Goal: Task Accomplishment & Management: Complete application form

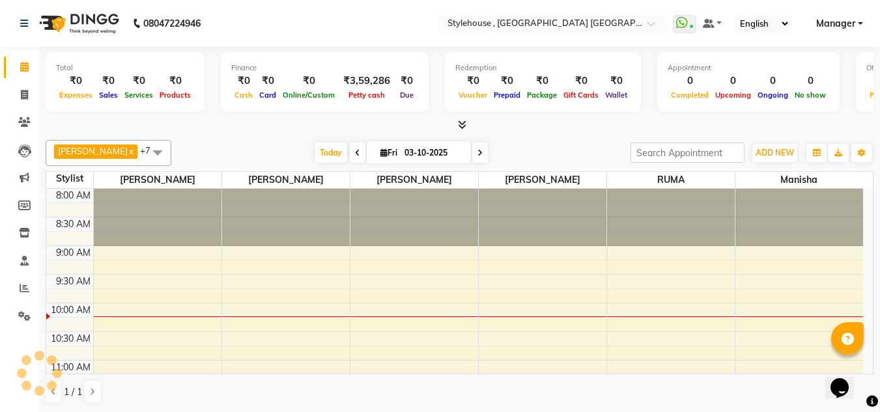
click at [8, 409] on aside "Calendar Invoice Clients Leads Marketing Members Inventory Staff Reports Settin…" at bounding box center [19, 206] width 39 height 413
click at [24, 94] on icon at bounding box center [24, 95] width 7 height 10
select select "service"
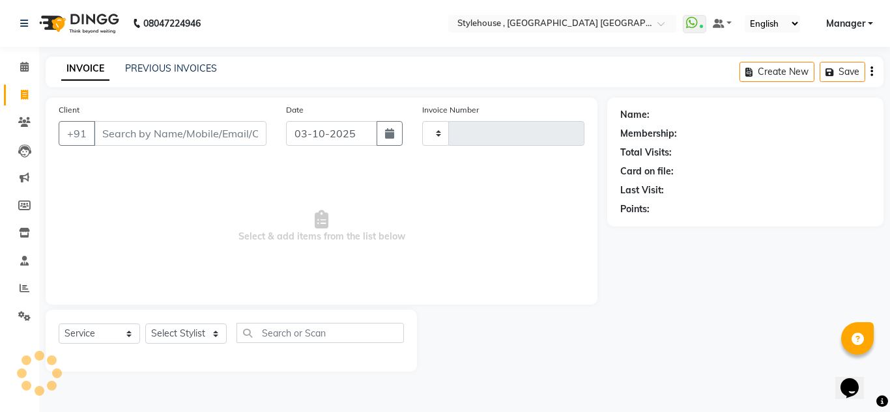
type input "2282"
select select "7793"
click at [196, 145] on input "Client" at bounding box center [180, 133] width 173 height 25
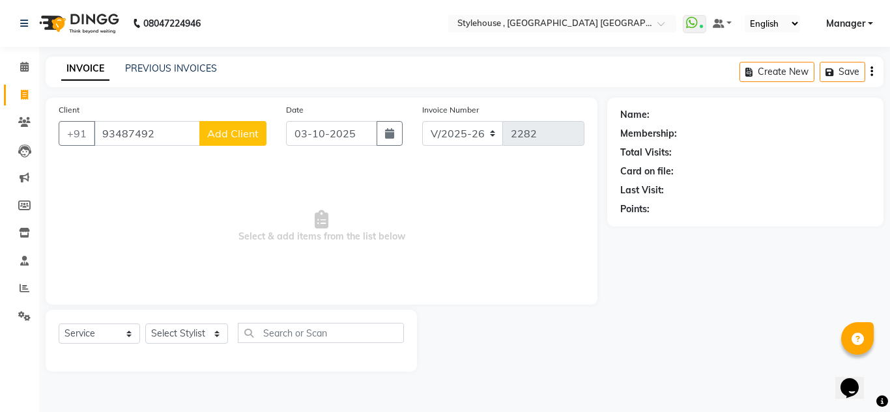
type input "93487492"
click at [214, 332] on select "Select Stylist [PERSON_NAME] [PERSON_NAME] [PERSON_NAME] MAMMA Manager [PERSON_…" at bounding box center [186, 334] width 83 height 20
select select "69893"
click at [145, 324] on select "Select Stylist [PERSON_NAME] [PERSON_NAME] [PERSON_NAME] MAMMA Manager [PERSON_…" at bounding box center [186, 334] width 83 height 20
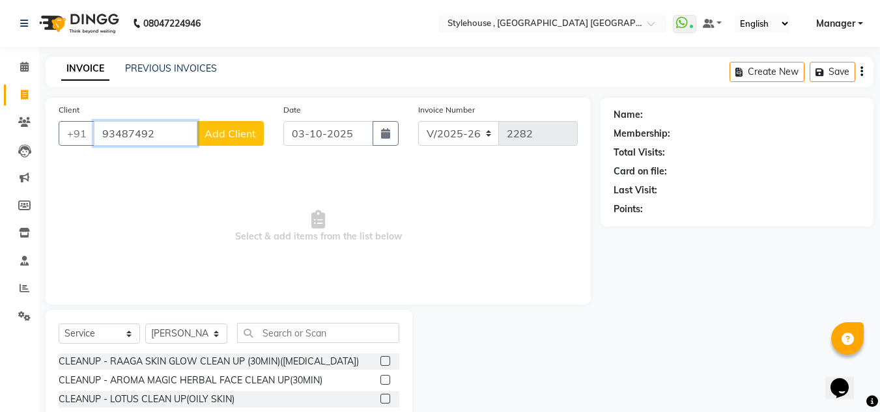
click at [136, 133] on input "93487492" at bounding box center [146, 133] width 104 height 25
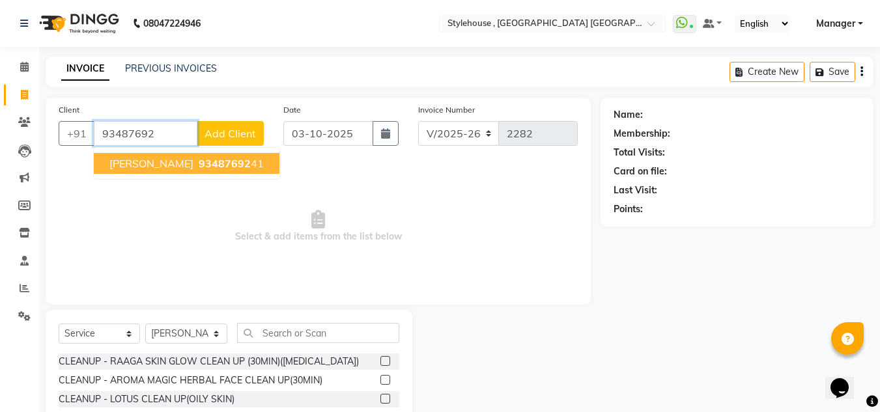
click at [242, 171] on button "[PERSON_NAME] 93487692 41" at bounding box center [187, 163] width 186 height 21
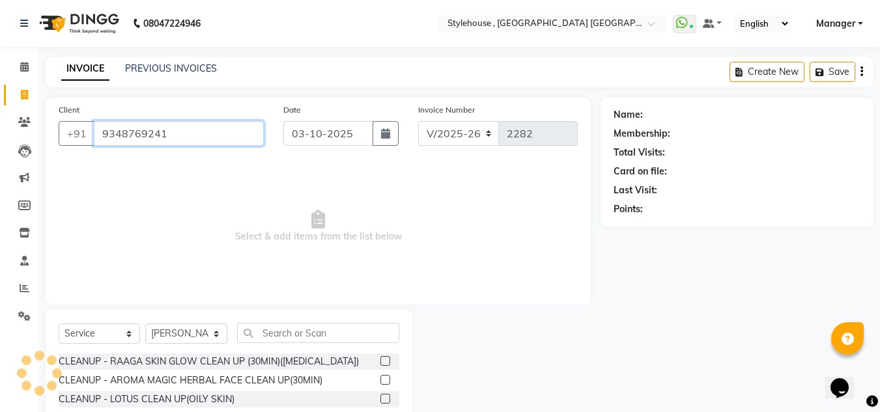
type input "9348769241"
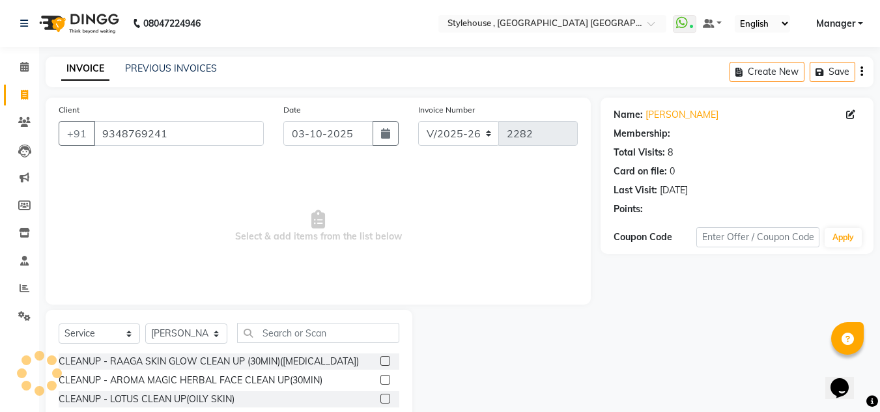
select select "1: Object"
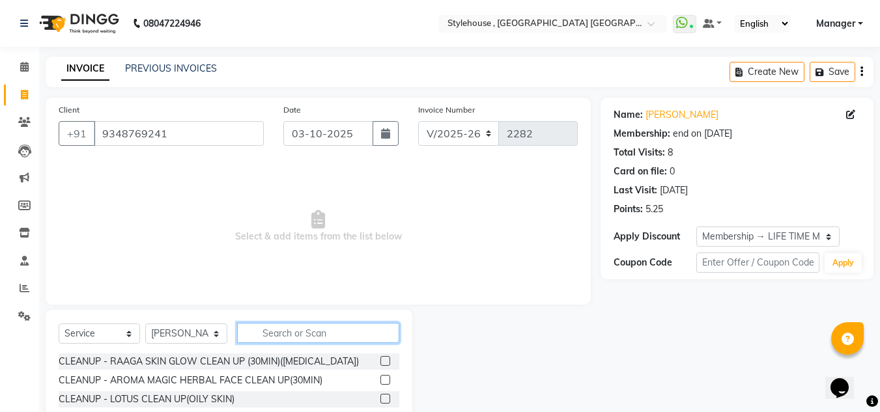
click at [298, 336] on input "text" at bounding box center [318, 333] width 162 height 20
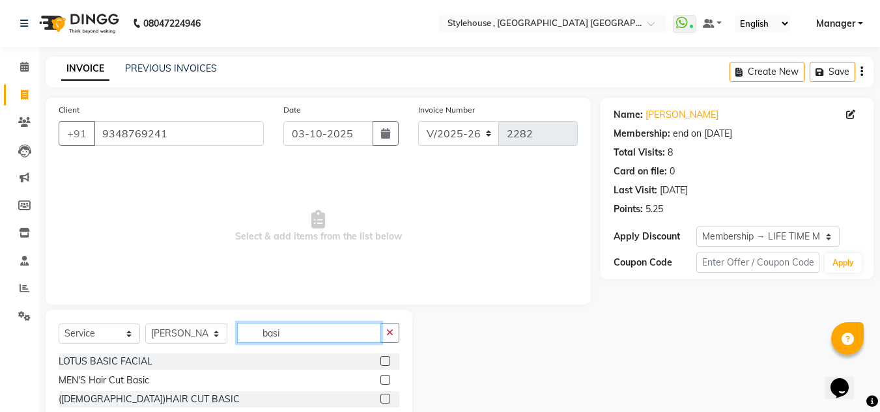
type input "basi"
click at [604, 384] on div "Name: [PERSON_NAME] Membership: end on [DATE] Total Visits: 8 Card on file: 0 L…" at bounding box center [742, 273] width 283 height 350
click at [384, 383] on label at bounding box center [385, 380] width 10 height 10
click at [384, 383] on input "checkbox" at bounding box center [384, 381] width 8 height 8
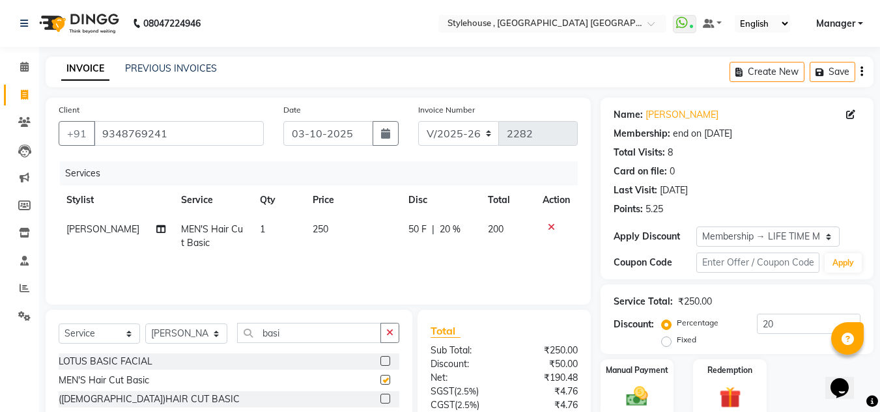
checkbox input "false"
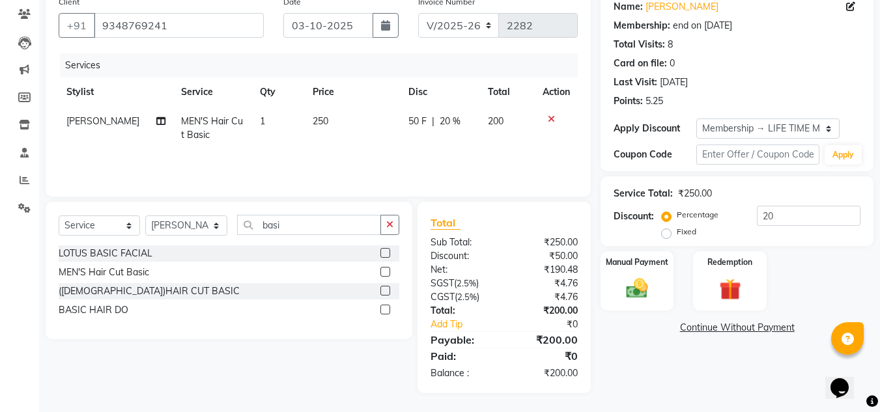
scroll to position [109, 0]
click at [643, 287] on img at bounding box center [637, 288] width 36 height 26
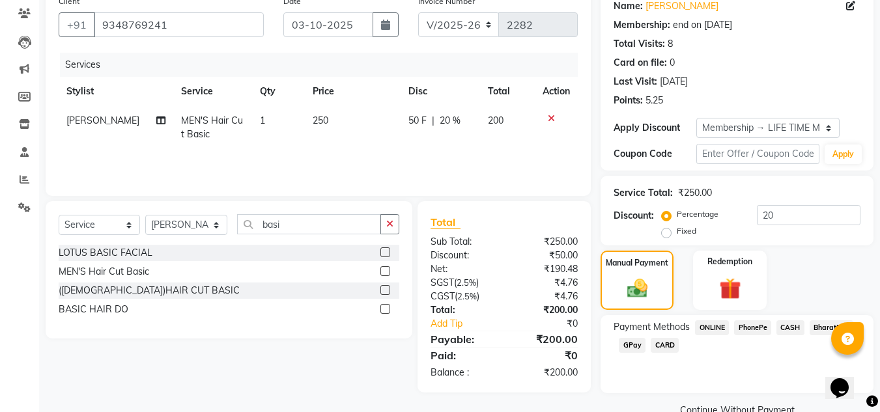
click at [791, 329] on span "CASH" at bounding box center [791, 328] width 28 height 15
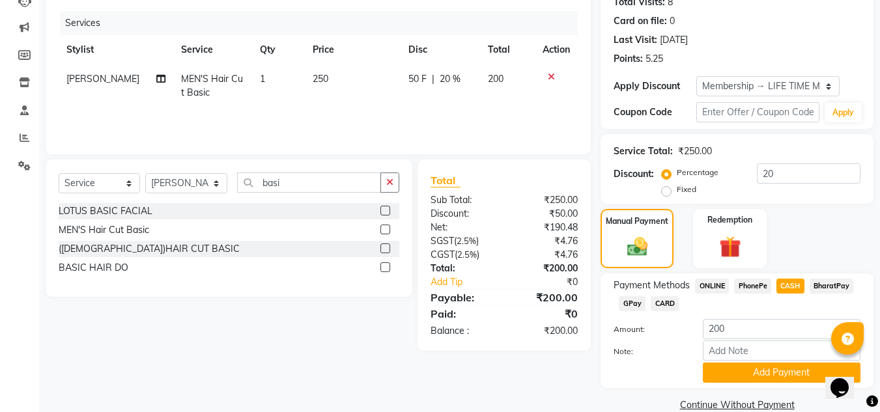
scroll to position [173, 0]
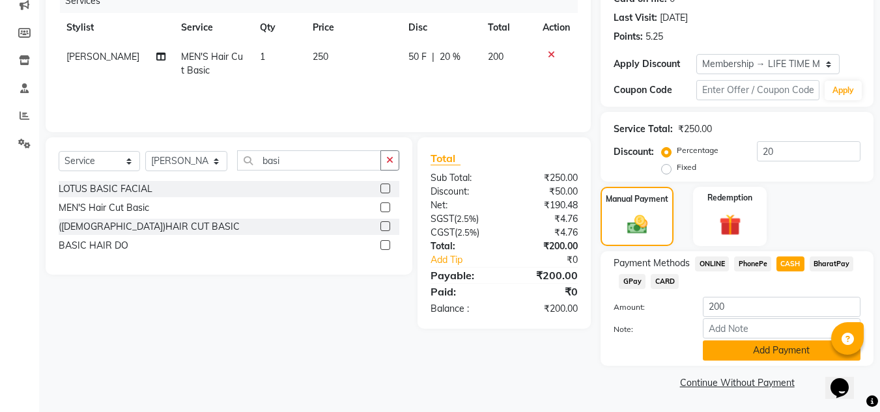
click at [777, 350] on button "Add Payment" at bounding box center [782, 351] width 158 height 20
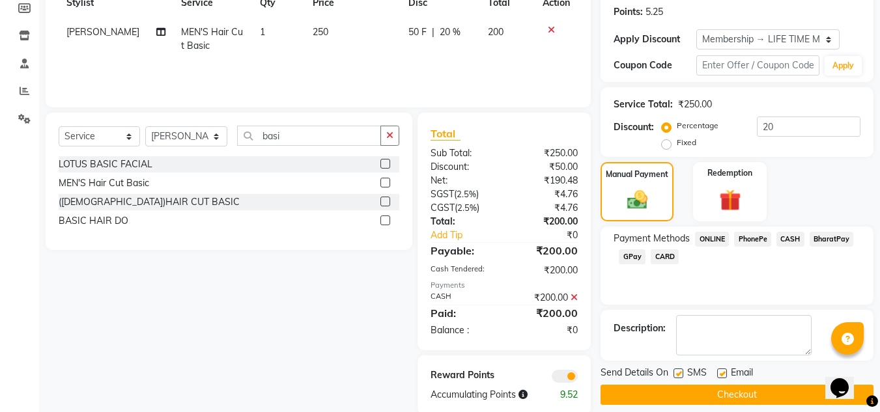
scroll to position [220, 0]
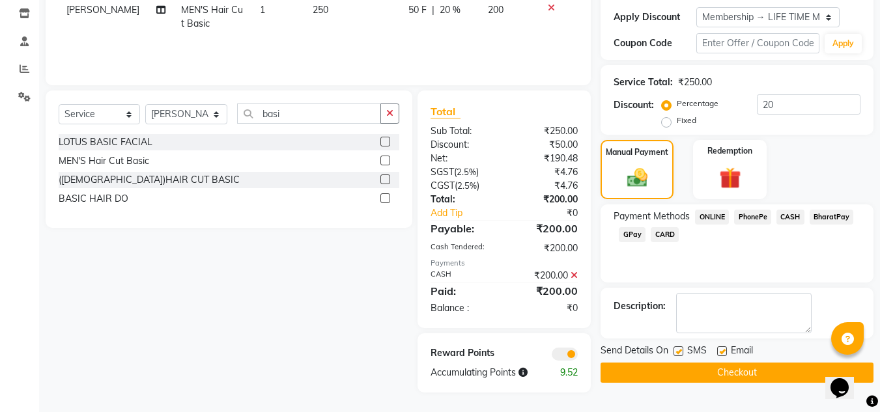
click at [740, 370] on button "Checkout" at bounding box center [737, 373] width 273 height 20
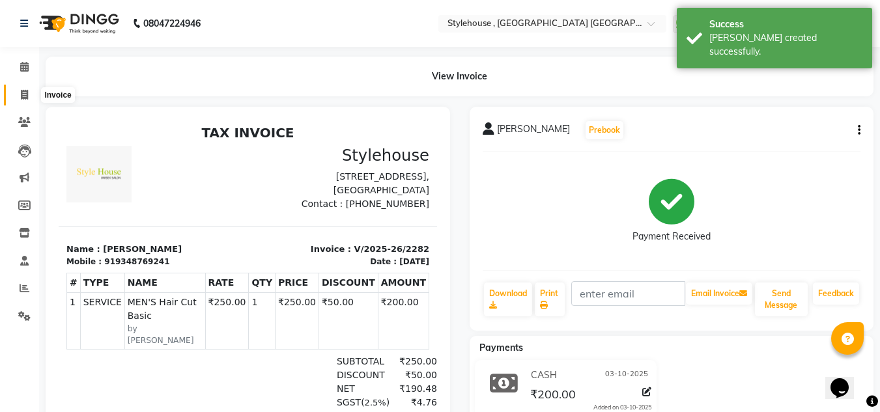
click at [21, 96] on icon at bounding box center [24, 95] width 7 height 10
select select "service"
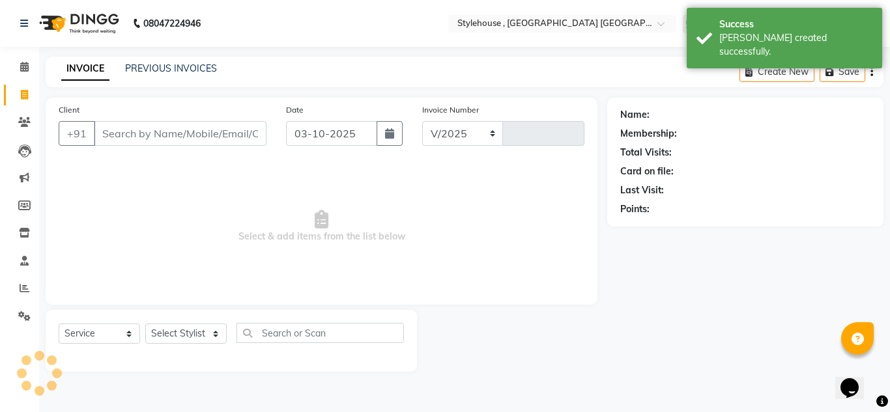
select select "7793"
type input "2283"
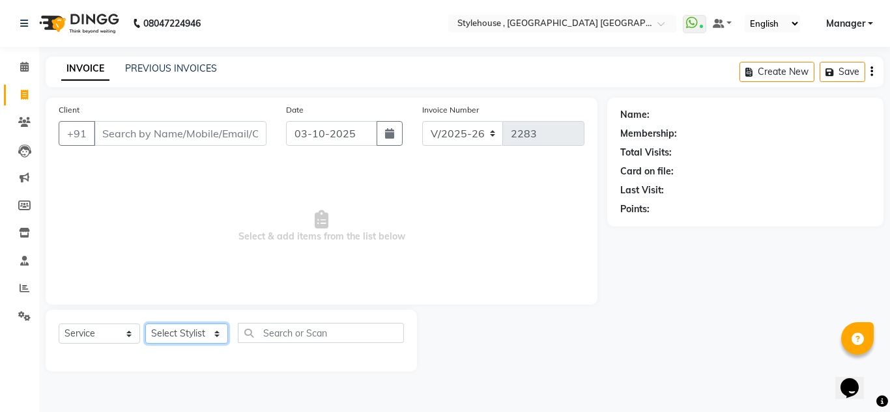
click at [216, 334] on select "Select Stylist [PERSON_NAME] [PERSON_NAME] [PERSON_NAME] MAMMA Manager [PERSON_…" at bounding box center [186, 334] width 83 height 20
select select "69899"
click at [145, 324] on select "Select Stylist [PERSON_NAME] [PERSON_NAME] [PERSON_NAME] MAMMA Manager [PERSON_…" at bounding box center [186, 334] width 83 height 20
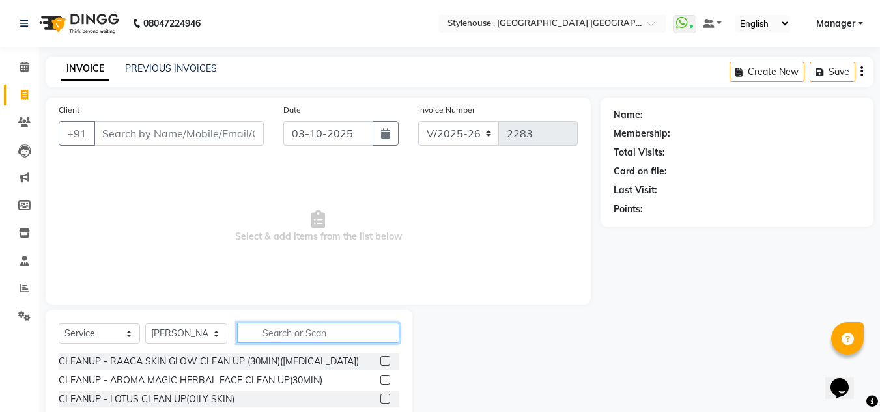
click at [317, 337] on input "text" at bounding box center [318, 333] width 162 height 20
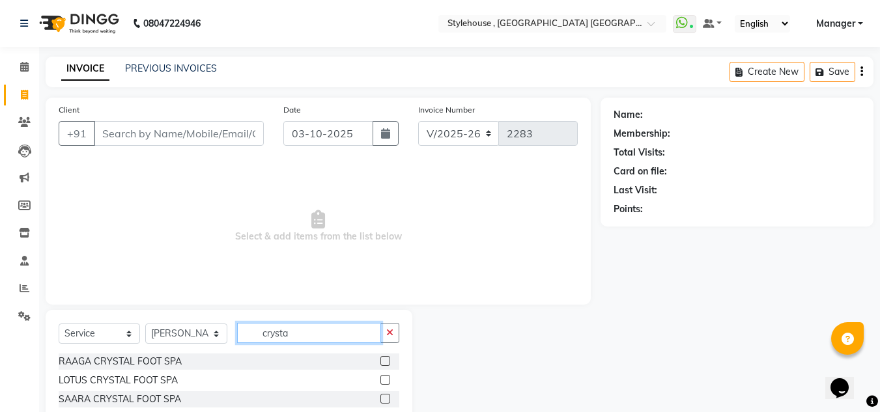
type input "crysta"
click at [380, 363] on label at bounding box center [385, 361] width 10 height 10
click at [380, 363] on input "checkbox" at bounding box center [384, 362] width 8 height 8
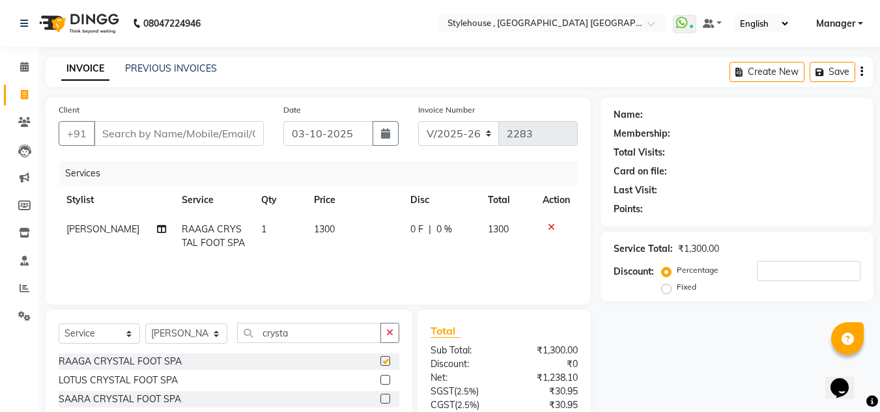
checkbox input "false"
click at [314, 332] on input "crysta" at bounding box center [309, 333] width 144 height 20
type input "c"
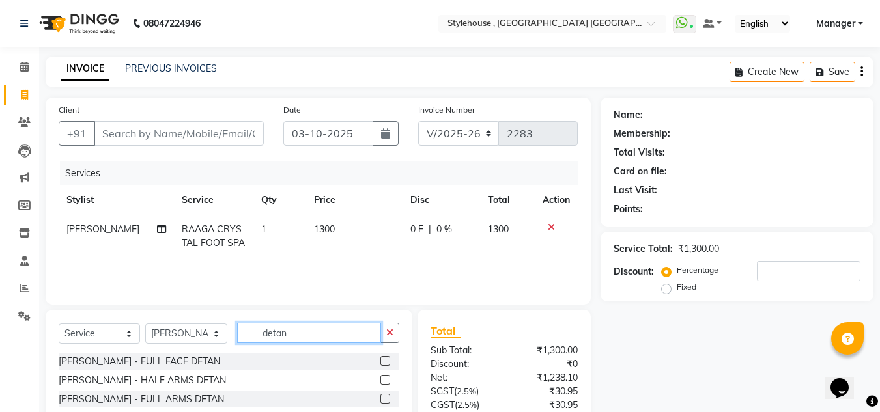
type input "detan"
click at [380, 363] on label at bounding box center [385, 361] width 10 height 10
click at [380, 363] on input "checkbox" at bounding box center [384, 362] width 8 height 8
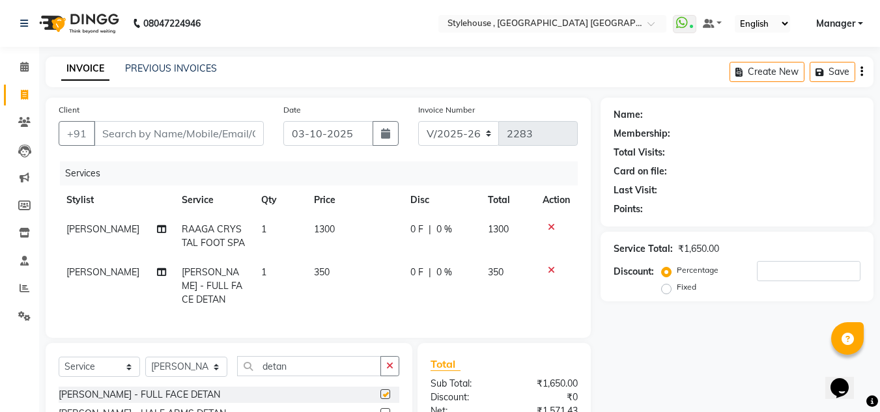
checkbox input "false"
click at [327, 377] on input "detan" at bounding box center [309, 366] width 144 height 20
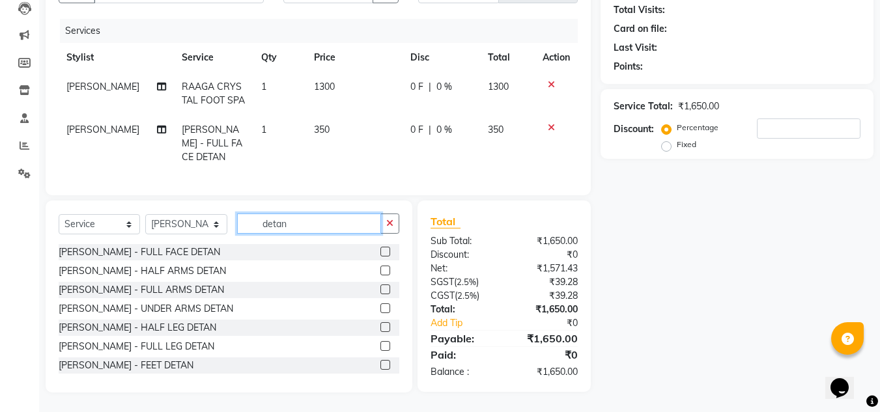
scroll to position [152, 0]
click at [332, 222] on input "detan" at bounding box center [309, 224] width 144 height 20
type input "d"
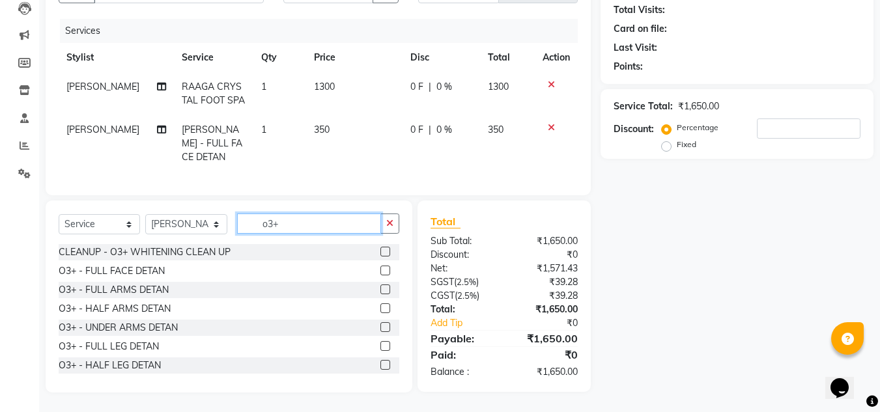
type input "o3+"
click at [380, 270] on label at bounding box center [385, 271] width 10 height 10
click at [380, 270] on input "checkbox" at bounding box center [384, 271] width 8 height 8
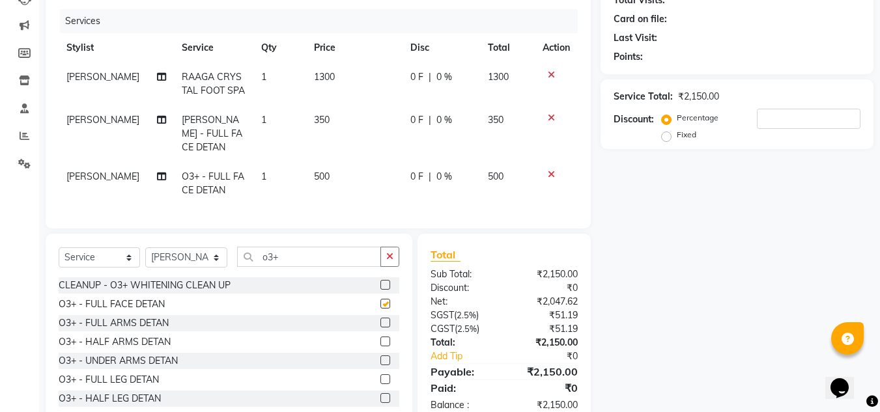
checkbox input "false"
click at [549, 117] on icon at bounding box center [551, 117] width 7 height 9
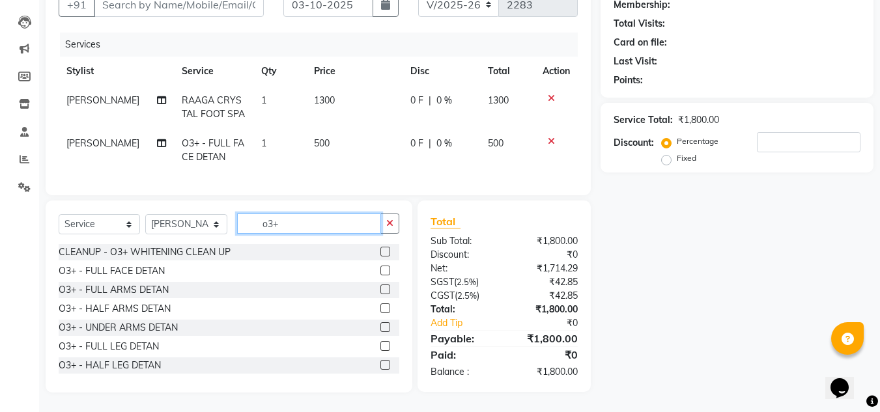
click at [317, 233] on input "o3+" at bounding box center [309, 224] width 144 height 20
type input "o"
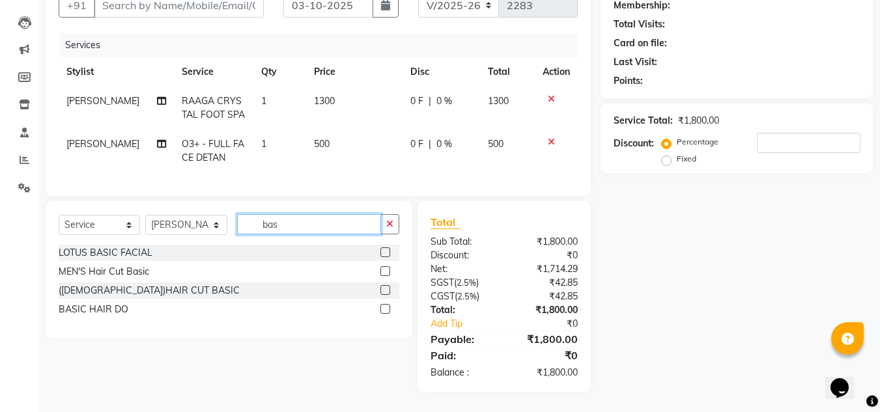
scroll to position [138, 0]
type input "bas"
click at [386, 274] on label at bounding box center [385, 271] width 10 height 10
click at [386, 274] on input "checkbox" at bounding box center [384, 272] width 8 height 8
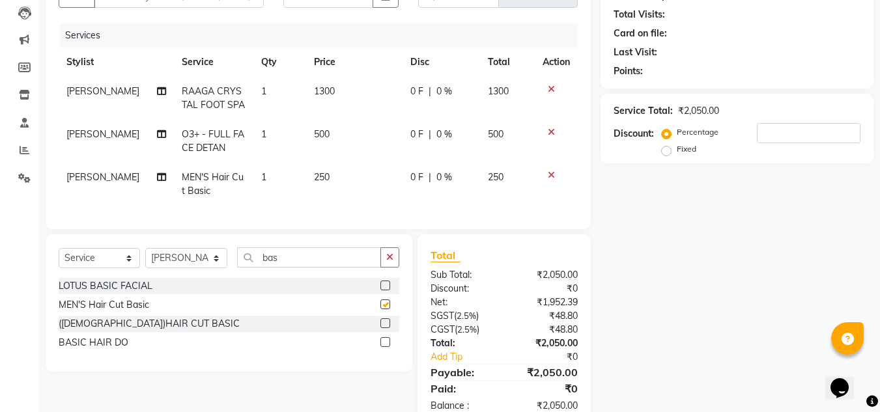
checkbox input "false"
click at [304, 268] on input "bas" at bounding box center [309, 258] width 144 height 20
type input "b"
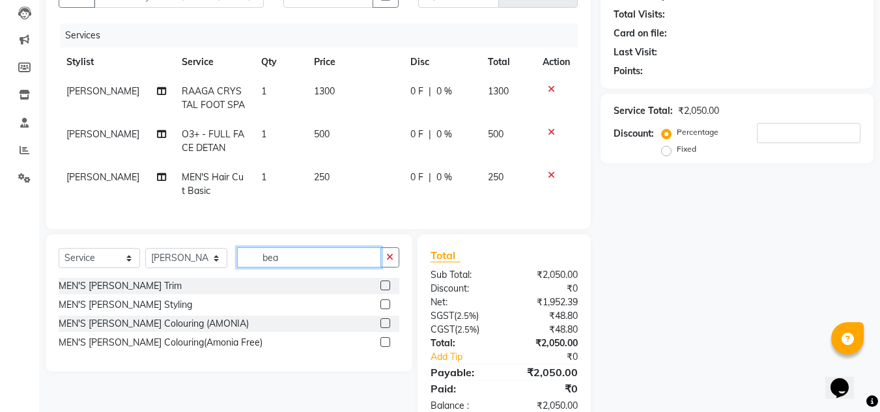
type input "bea"
click at [381, 309] on label at bounding box center [385, 305] width 10 height 10
click at [381, 309] on input "checkbox" at bounding box center [384, 305] width 8 height 8
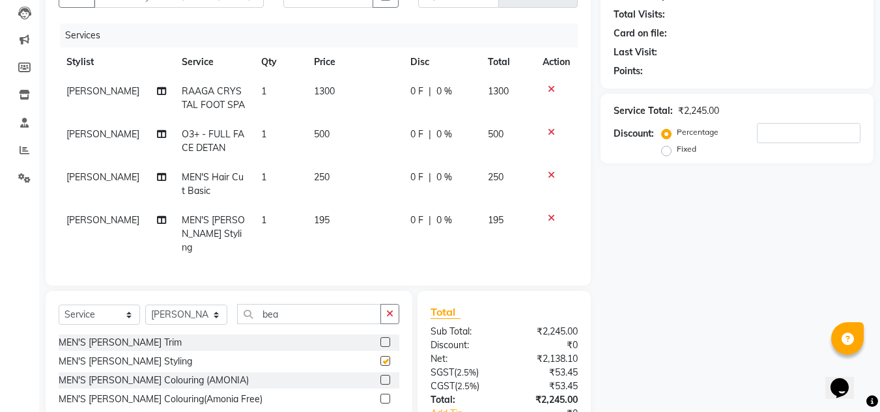
checkbox input "false"
click at [771, 134] on input "number" at bounding box center [809, 133] width 104 height 20
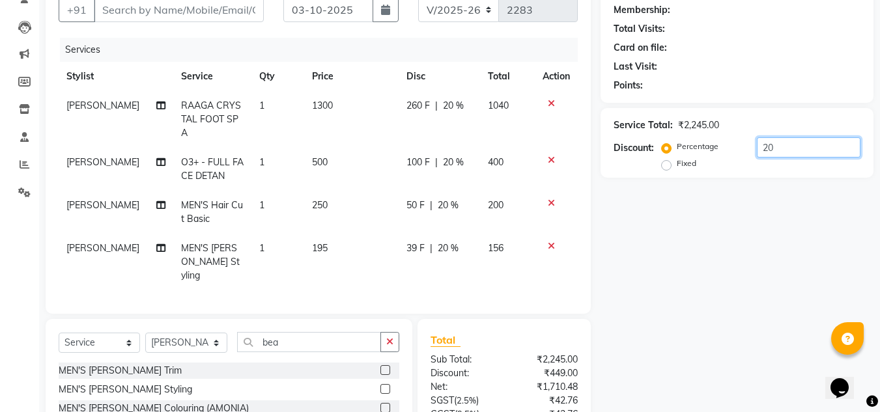
scroll to position [224, 0]
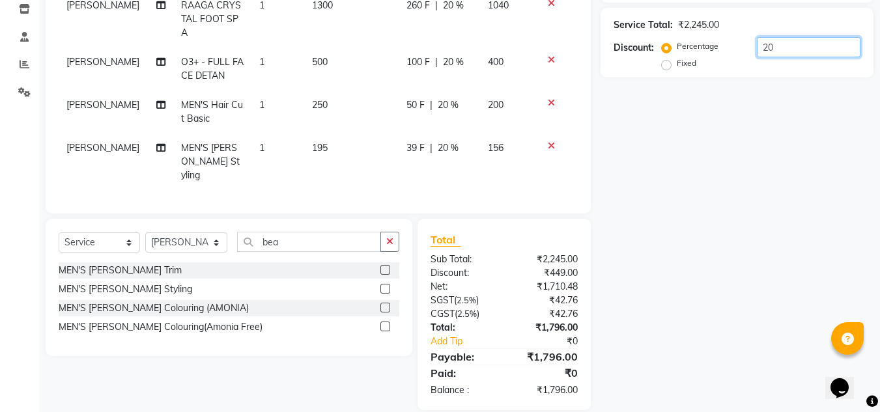
type input "20"
click at [215, 233] on select "Select Stylist [PERSON_NAME] [PERSON_NAME] [PERSON_NAME] MAMMA Manager [PERSON_…" at bounding box center [186, 243] width 82 height 20
select select "82475"
click at [145, 233] on select "Select Stylist [PERSON_NAME] [PERSON_NAME] [PERSON_NAME] MAMMA Manager [PERSON_…" at bounding box center [186, 243] width 82 height 20
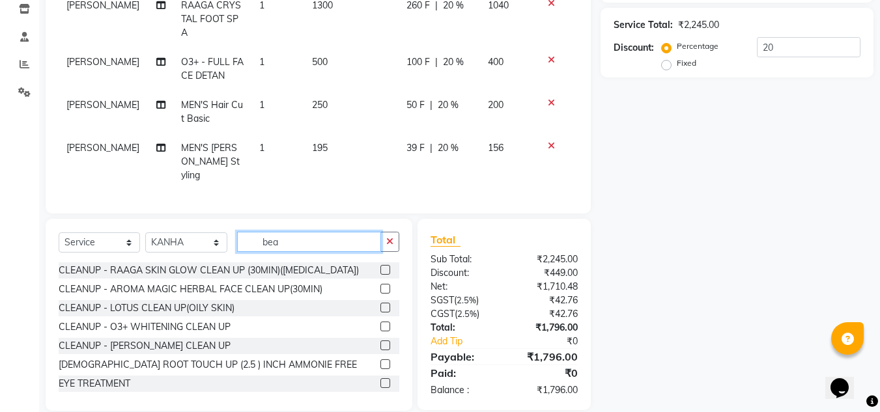
click at [297, 232] on input "bea" at bounding box center [309, 242] width 144 height 20
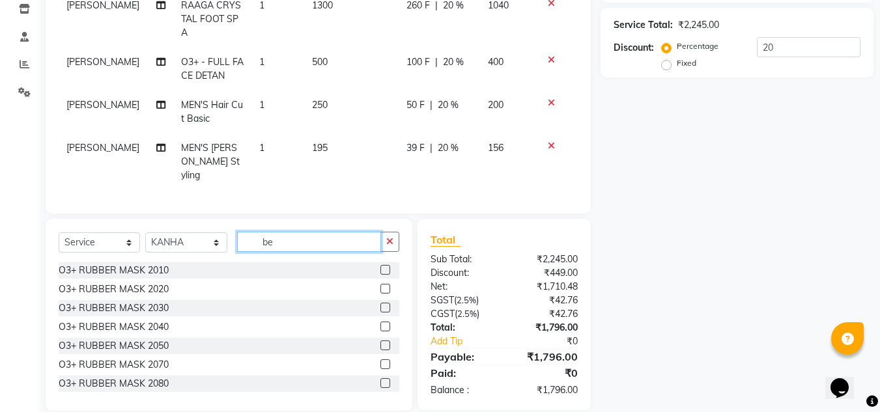
type input "b"
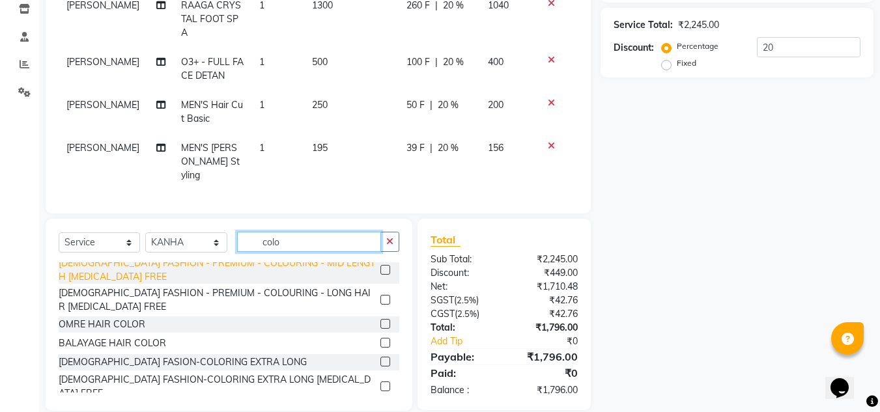
scroll to position [261, 0]
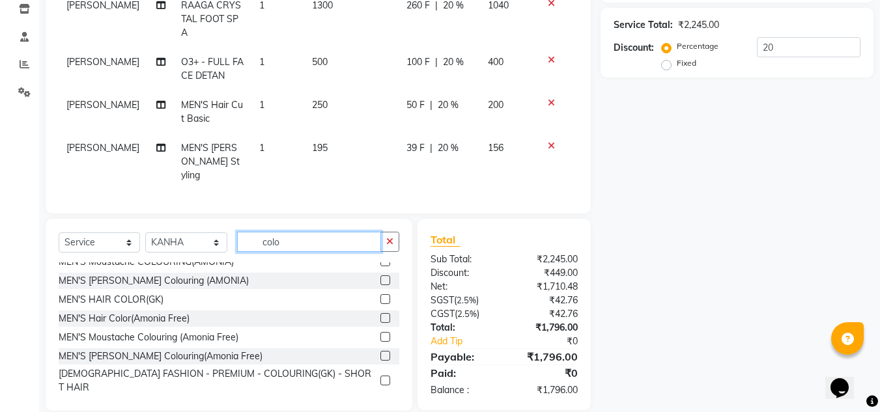
type input "colo"
click at [380, 313] on label at bounding box center [385, 318] width 10 height 10
click at [380, 315] on input "checkbox" at bounding box center [384, 319] width 8 height 8
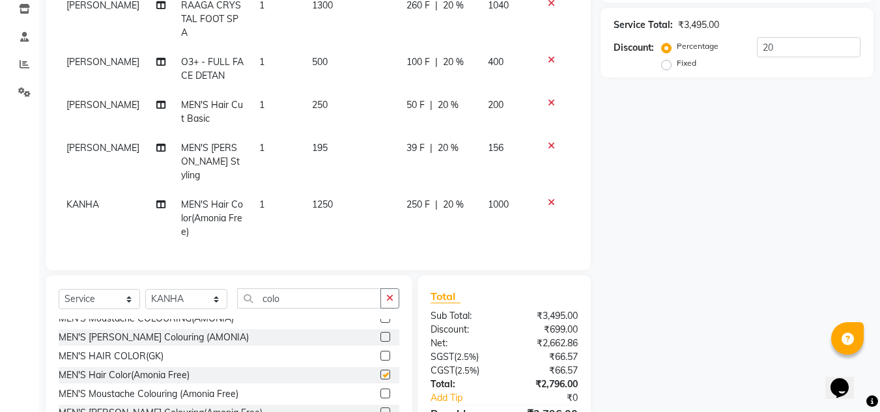
checkbox input "false"
click at [554, 141] on icon at bounding box center [551, 145] width 7 height 9
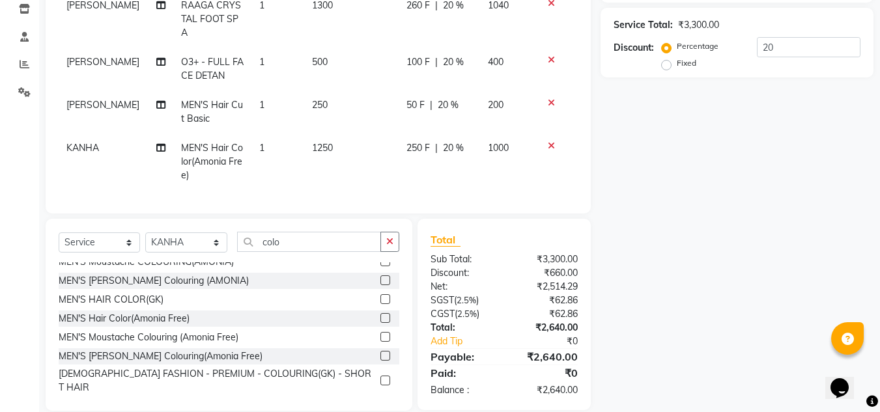
click at [552, 98] on icon at bounding box center [551, 102] width 7 height 9
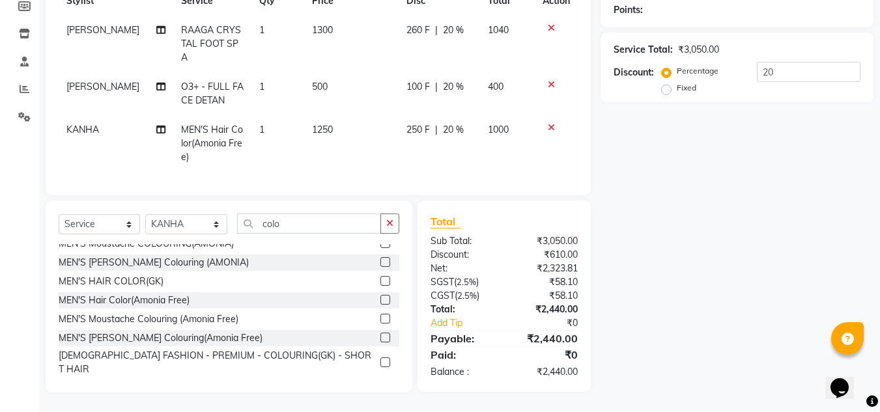
scroll to position [195, 0]
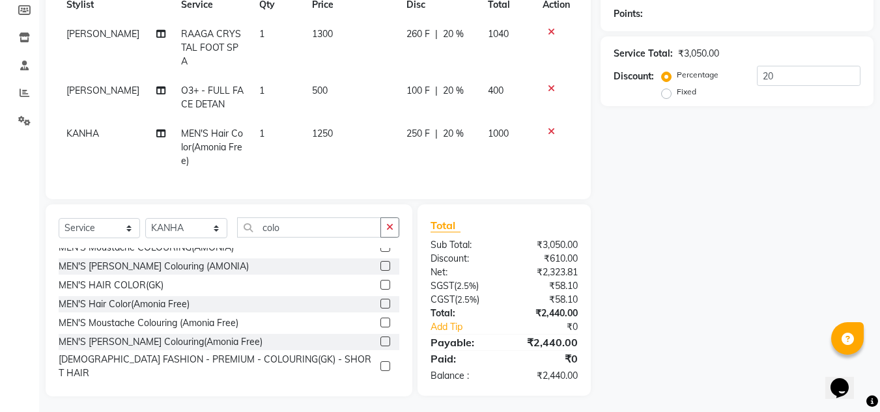
click at [551, 84] on icon at bounding box center [551, 88] width 7 height 9
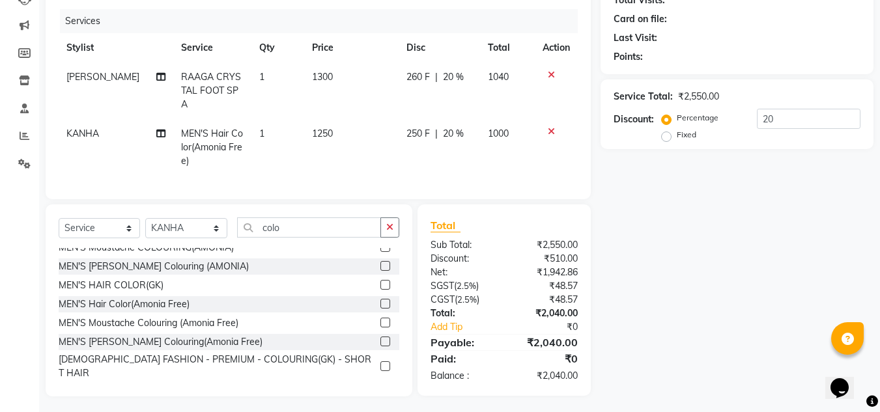
click at [554, 74] on icon at bounding box center [551, 74] width 7 height 9
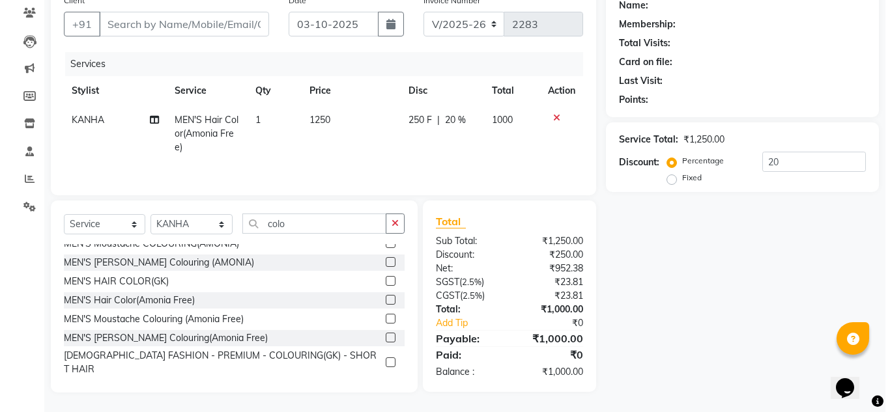
scroll to position [109, 0]
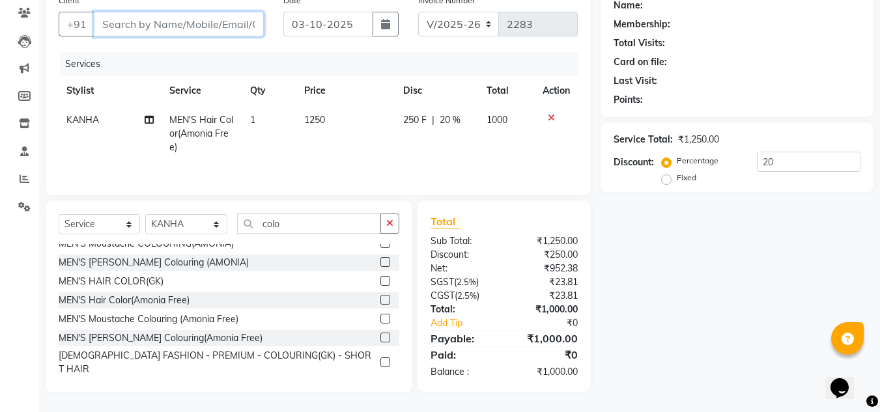
click at [188, 30] on input "Client" at bounding box center [179, 24] width 170 height 25
type input "7"
type input "0"
type input "7077770770"
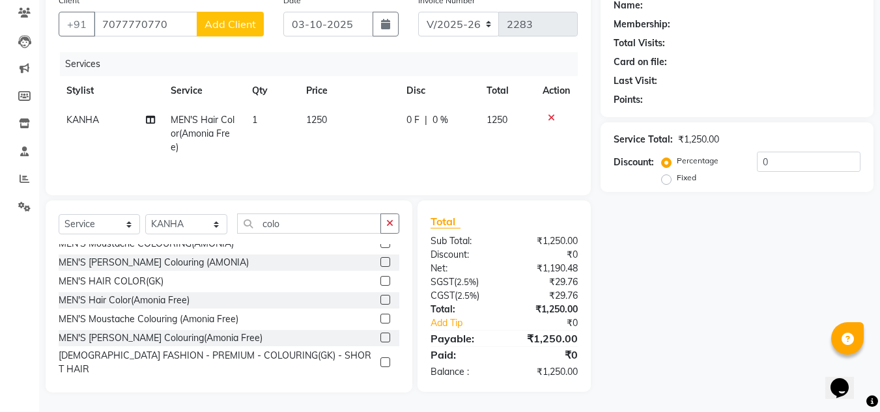
click at [258, 29] on button "Add Client" at bounding box center [230, 24] width 67 height 25
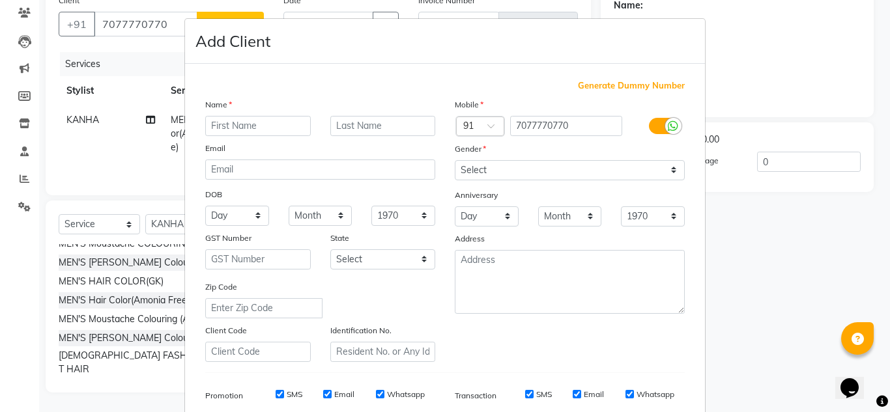
click at [283, 122] on input "text" at bounding box center [258, 126] width 106 height 20
type input "amay sir"
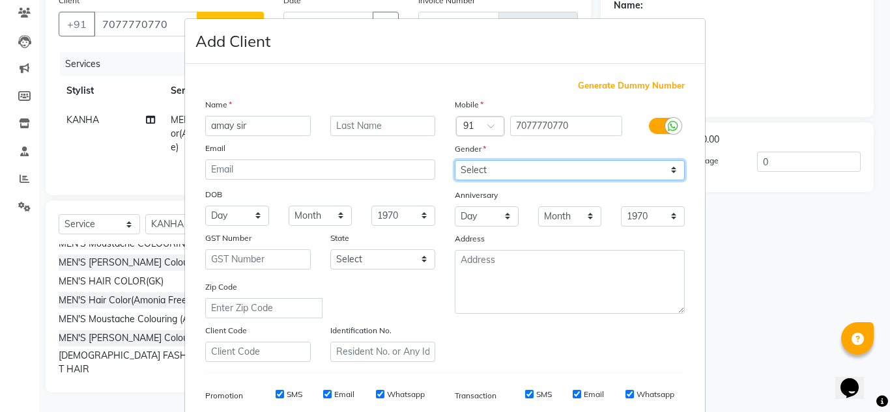
click at [670, 166] on select "Select [DEMOGRAPHIC_DATA] [DEMOGRAPHIC_DATA] Other Prefer Not To Say" at bounding box center [570, 170] width 230 height 20
select select "[DEMOGRAPHIC_DATA]"
click at [455, 160] on select "Select [DEMOGRAPHIC_DATA] [DEMOGRAPHIC_DATA] Other Prefer Not To Say" at bounding box center [570, 170] width 230 height 20
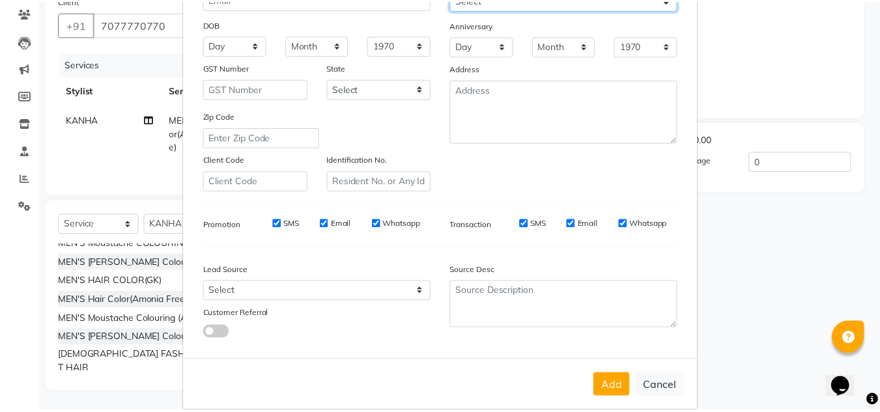
scroll to position [189, 0]
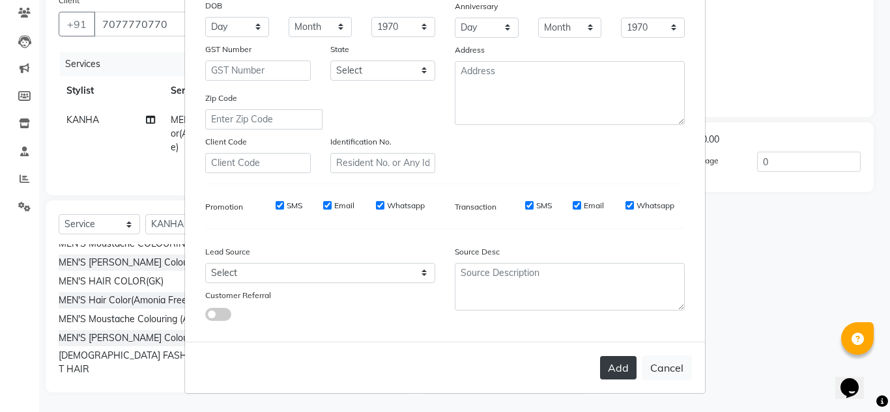
click at [614, 369] on button "Add" at bounding box center [618, 367] width 36 height 23
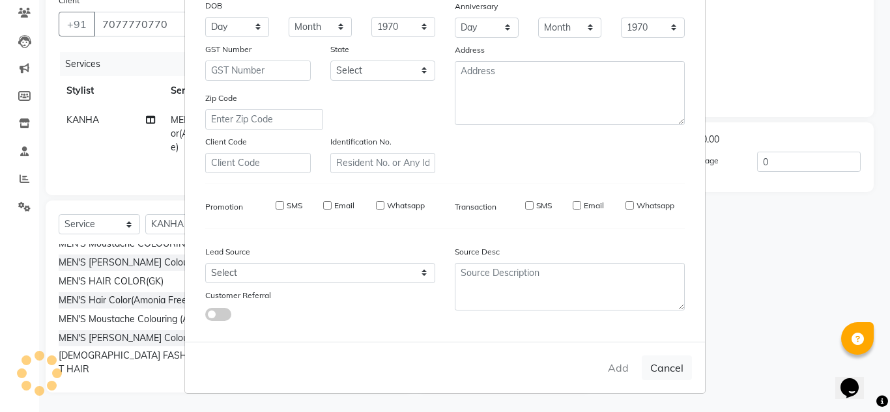
select select
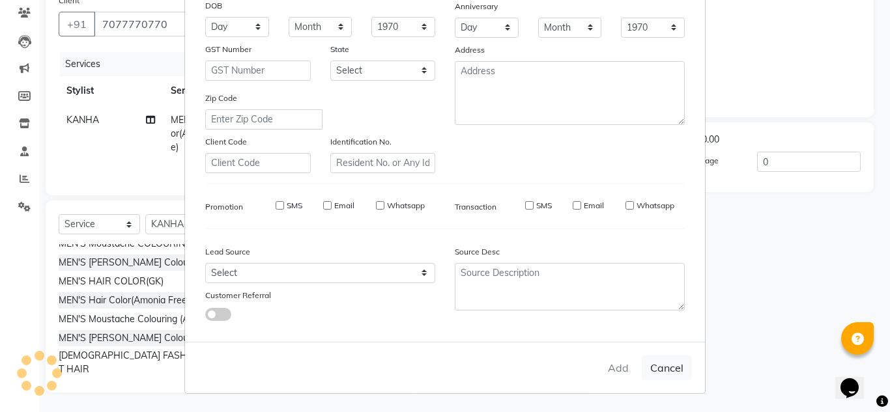
select select
checkbox input "false"
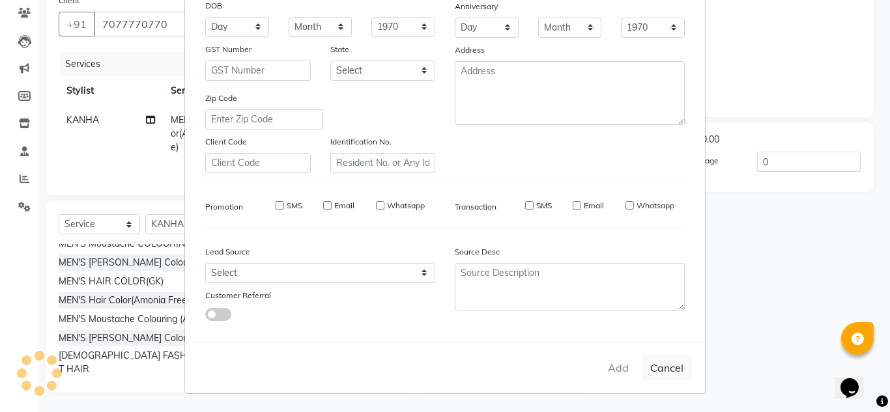
checkbox input "false"
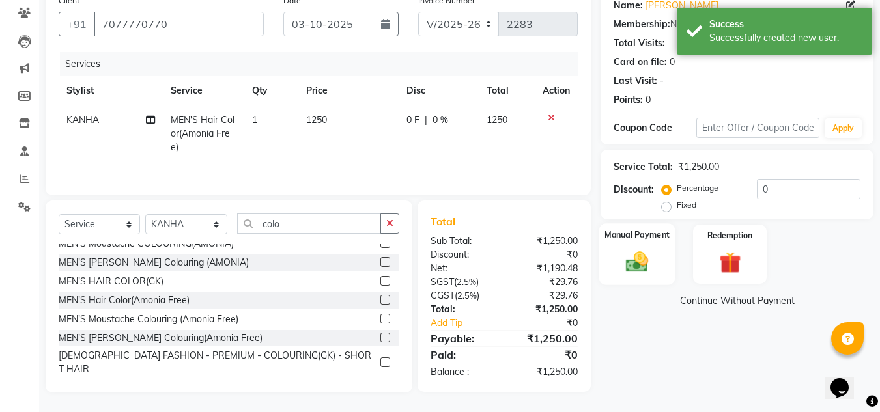
click at [646, 261] on img at bounding box center [637, 262] width 36 height 26
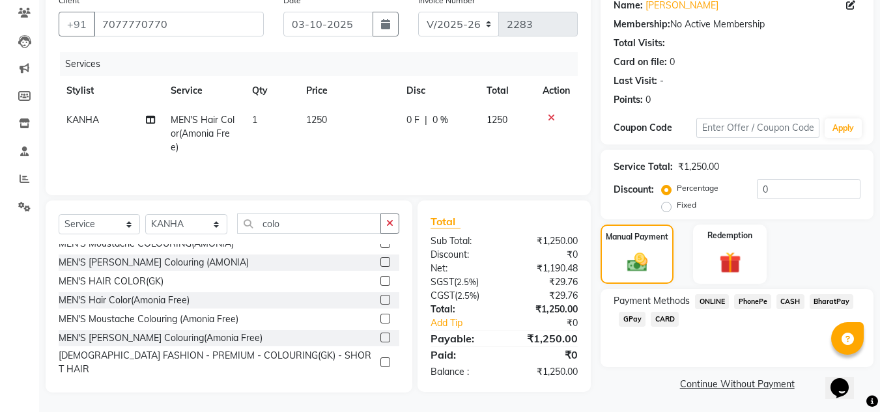
scroll to position [195, 0]
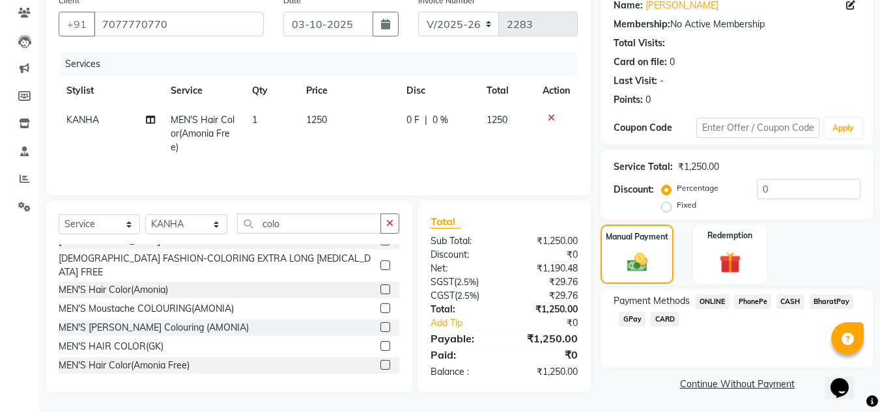
click at [380, 285] on label at bounding box center [385, 290] width 10 height 10
click at [380, 286] on input "checkbox" at bounding box center [384, 290] width 8 height 8
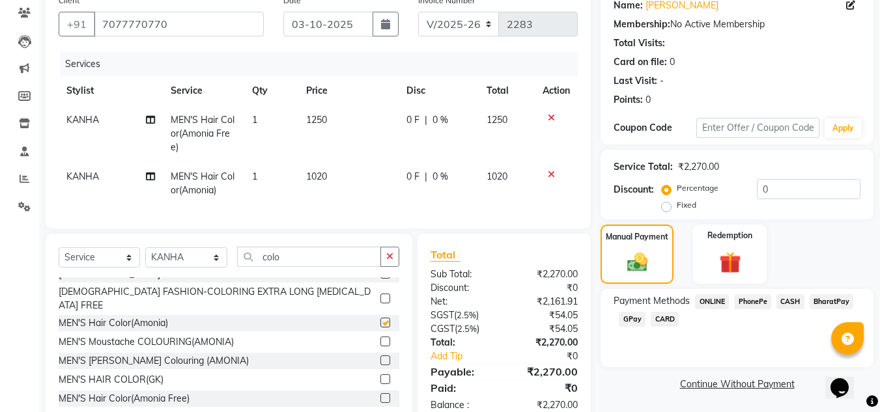
checkbox input "false"
click at [548, 118] on icon at bounding box center [551, 117] width 7 height 9
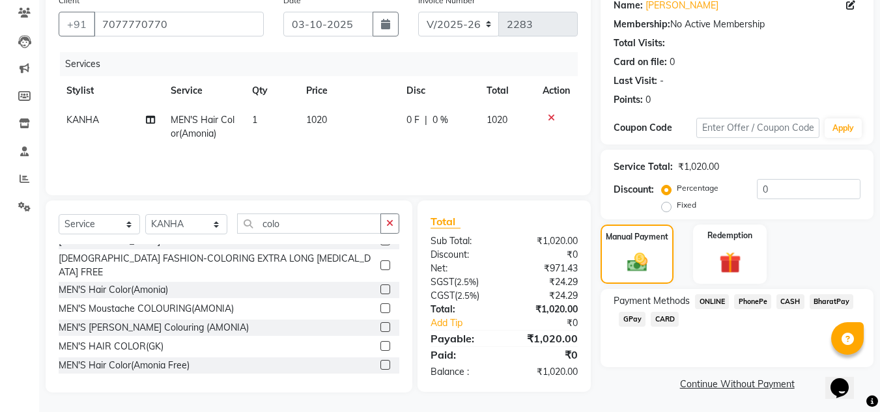
click at [755, 302] on span "PhonePe" at bounding box center [752, 301] width 37 height 15
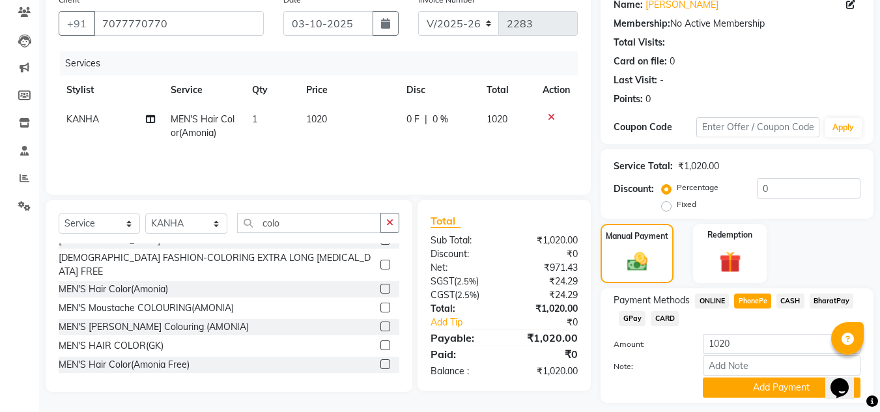
scroll to position [147, 0]
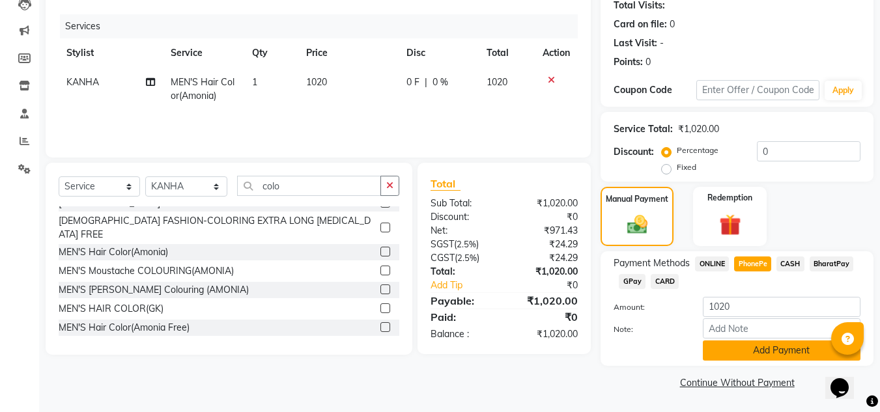
click at [770, 350] on button "Add Payment" at bounding box center [782, 351] width 158 height 20
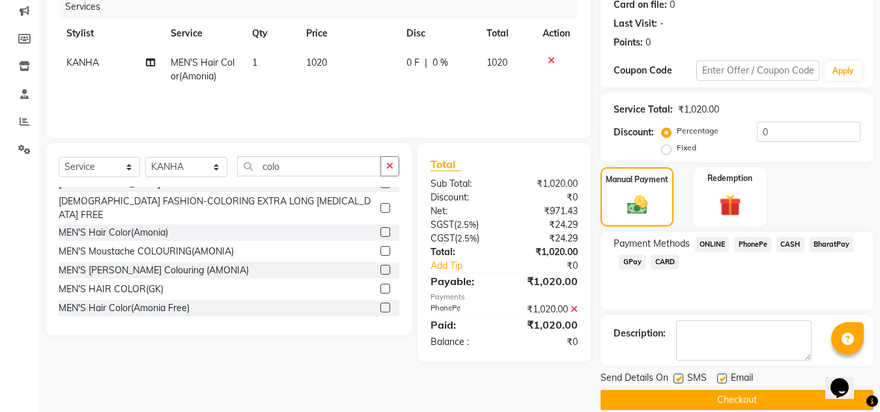
scroll to position [184, 0]
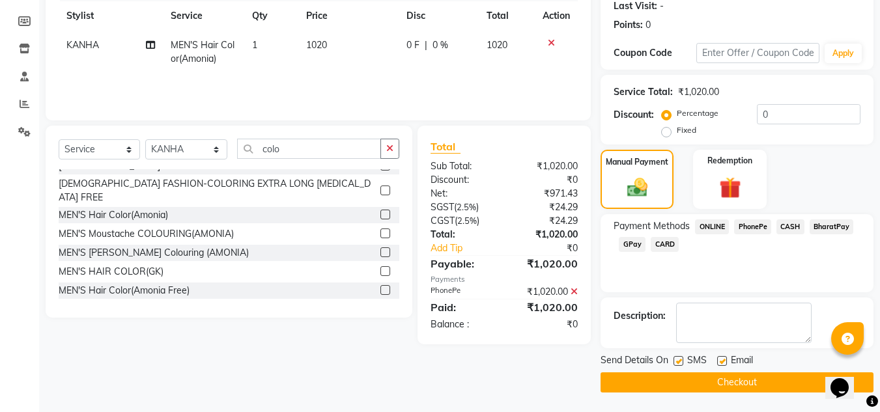
click at [747, 386] on button "Checkout" at bounding box center [737, 383] width 273 height 20
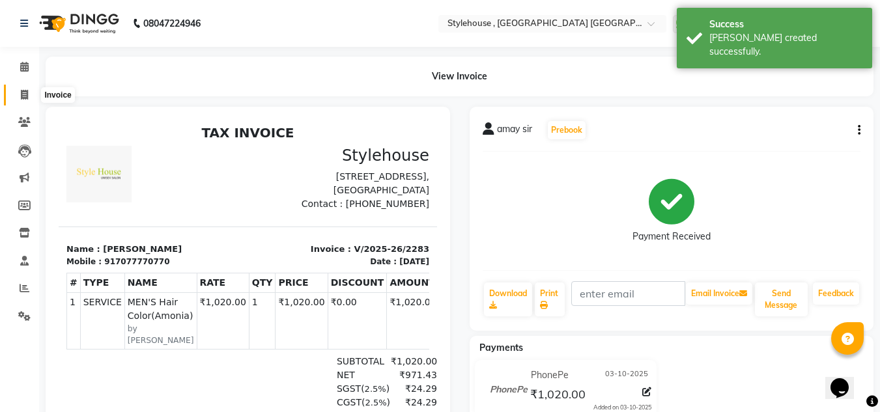
click at [23, 94] on icon at bounding box center [24, 95] width 7 height 10
select select "service"
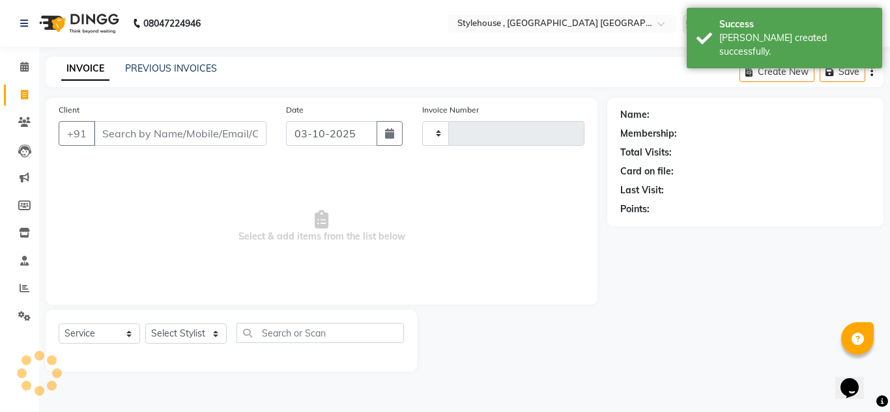
type input "2284"
select select "7793"
click at [177, 68] on link "PREVIOUS INVOICES" at bounding box center [171, 69] width 92 height 12
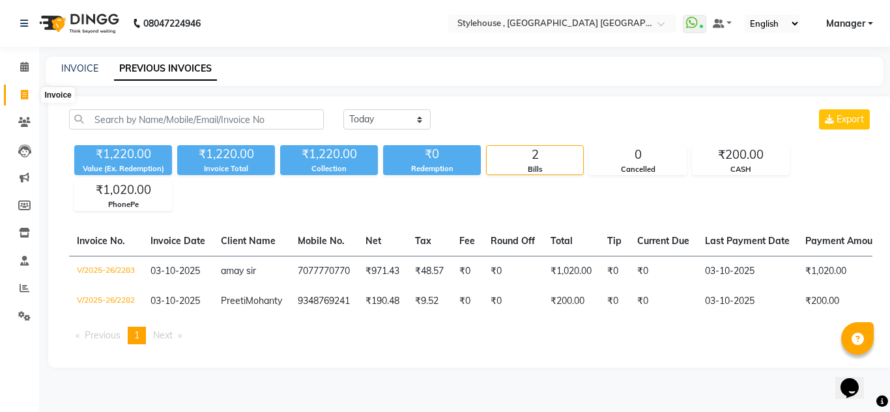
click at [23, 95] on icon at bounding box center [24, 95] width 7 height 10
select select "service"
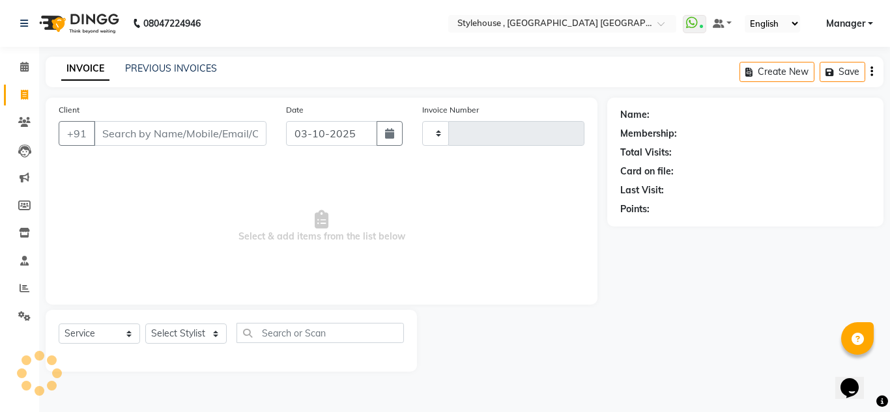
type input "2284"
select select "7793"
click at [218, 334] on select "Select Stylist [PERSON_NAME] [PERSON_NAME] [PERSON_NAME] MAMMA Manager [PERSON_…" at bounding box center [186, 334] width 83 height 20
select select "88660"
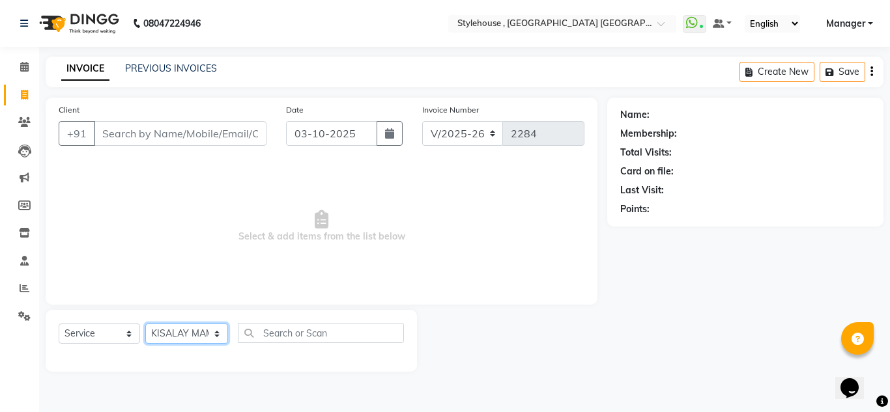
click at [145, 324] on select "Select Stylist [PERSON_NAME] [PERSON_NAME] [PERSON_NAME] MAMMA Manager [PERSON_…" at bounding box center [186, 334] width 83 height 20
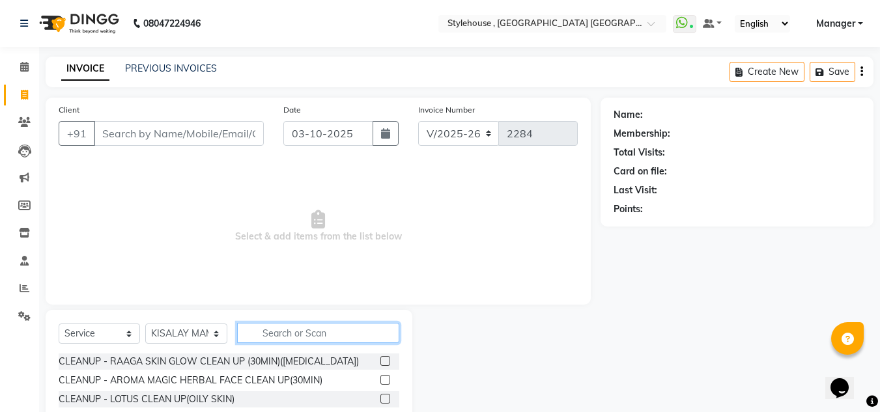
click at [331, 330] on input "text" at bounding box center [318, 333] width 162 height 20
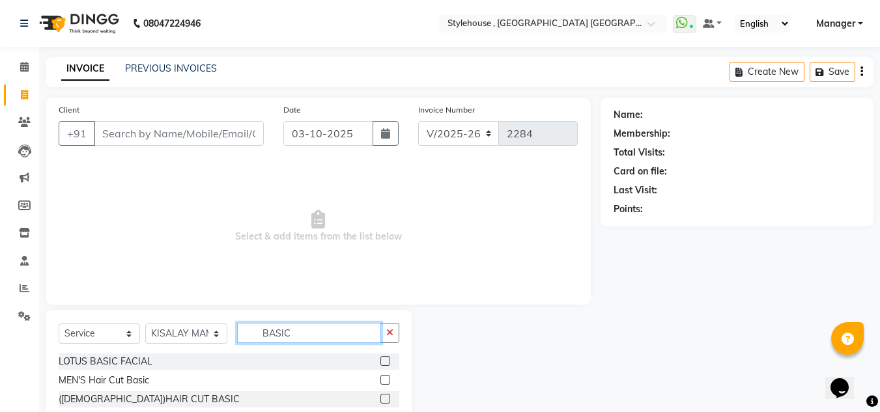
type input "BASIC"
click at [386, 382] on label at bounding box center [385, 380] width 10 height 10
click at [386, 382] on input "checkbox" at bounding box center [384, 381] width 8 height 8
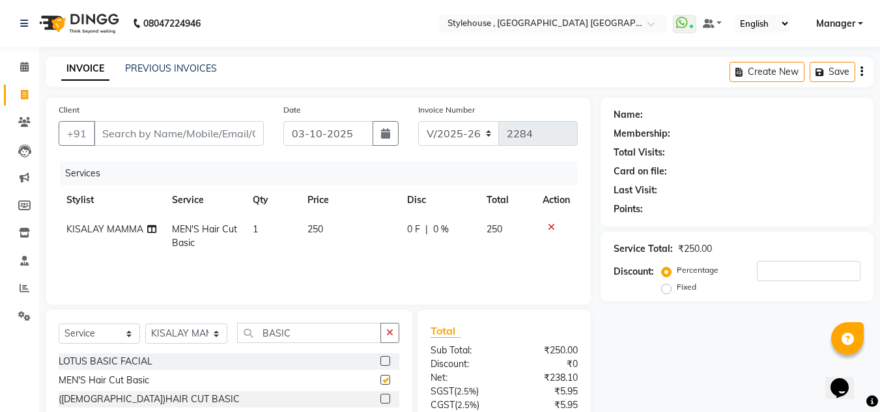
checkbox input "false"
click at [192, 132] on input "Client" at bounding box center [179, 133] width 170 height 25
type input "9"
type input "0"
type input "9"
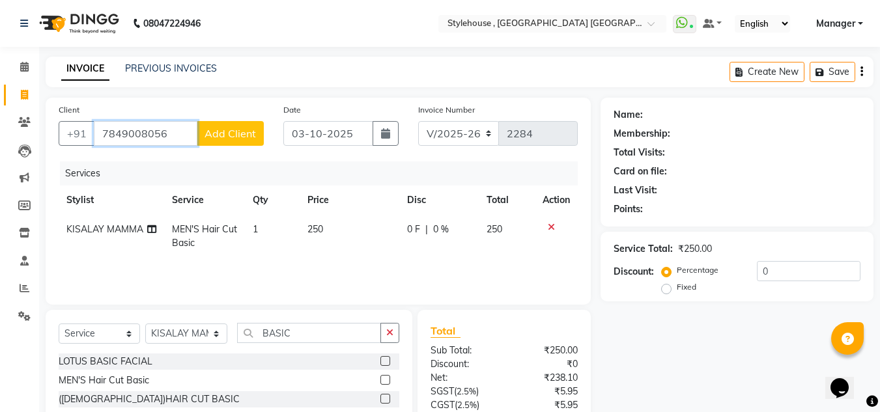
type input "7849008056"
click at [306, 331] on input "BASIC" at bounding box center [309, 333] width 144 height 20
type input "B"
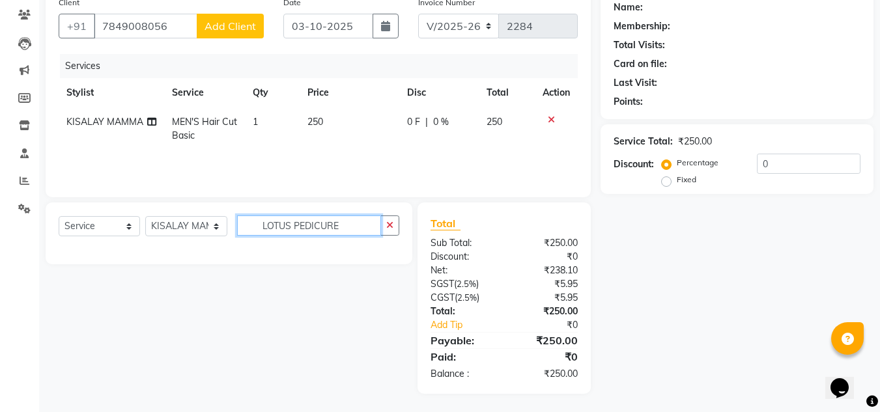
scroll to position [109, 0]
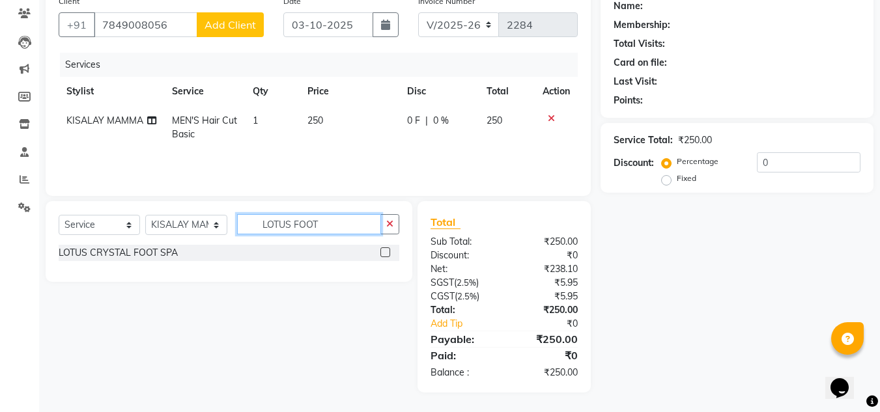
type input "LOTUS FOOT"
click at [383, 253] on label at bounding box center [385, 253] width 10 height 10
click at [383, 253] on input "checkbox" at bounding box center [384, 253] width 8 height 8
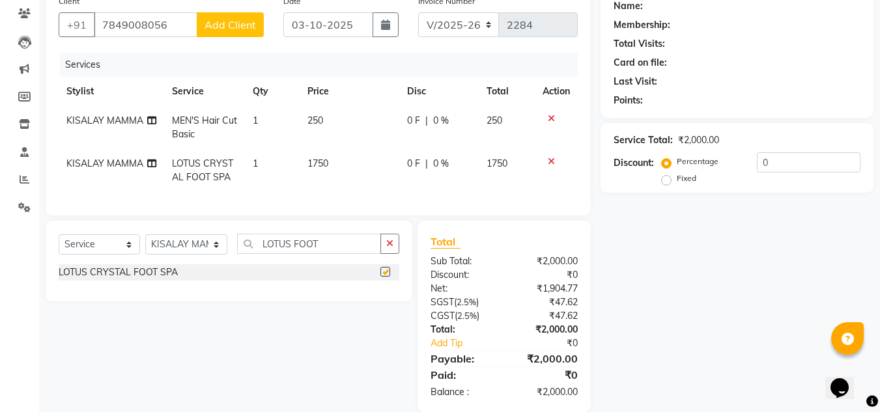
checkbox input "false"
click at [784, 167] on input "0" at bounding box center [809, 162] width 104 height 20
type input "20"
click at [549, 161] on icon at bounding box center [551, 161] width 7 height 9
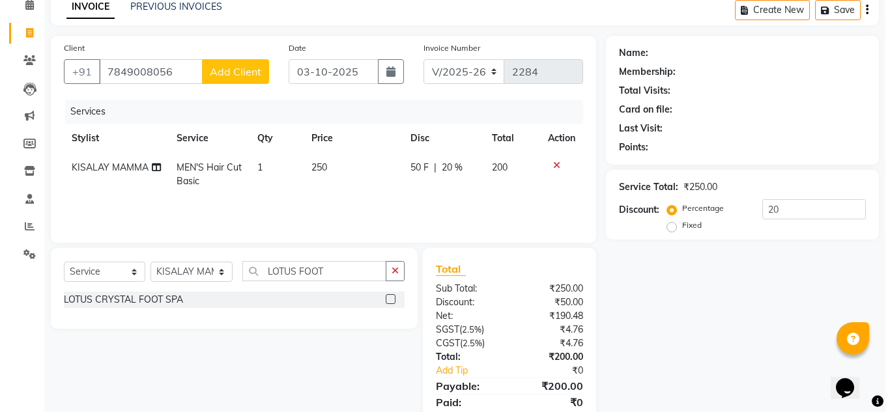
scroll to position [0, 0]
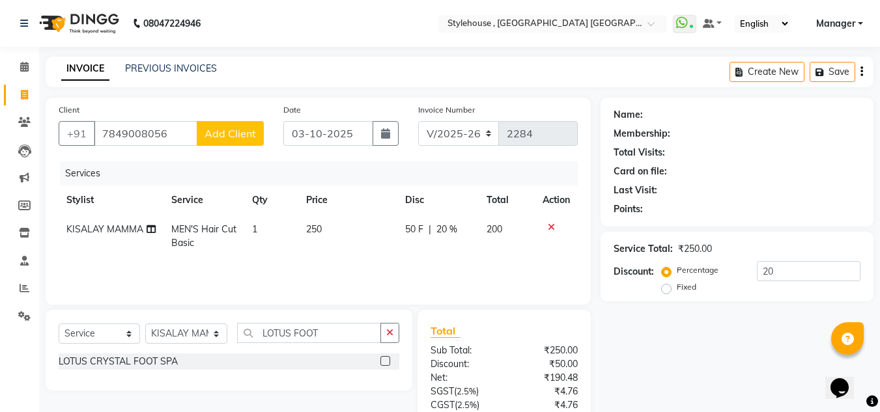
click at [240, 139] on span "Add Client" at bounding box center [230, 133] width 51 height 13
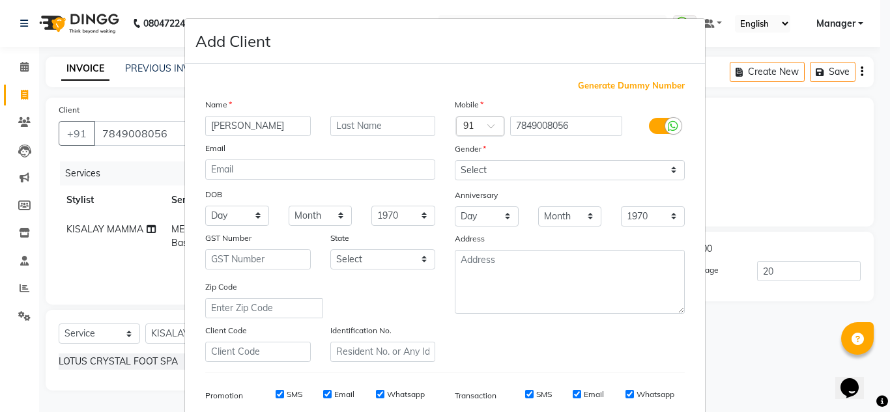
type input "[PERSON_NAME]"
click at [372, 129] on input "text" at bounding box center [383, 126] width 106 height 20
type input "MOHAPATRA"
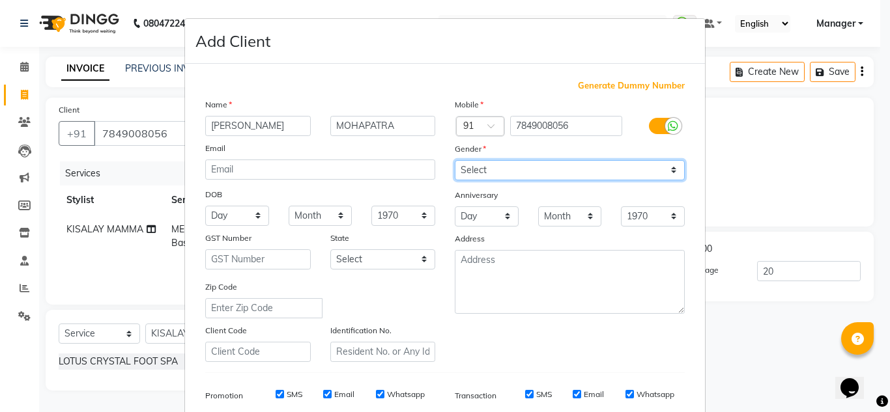
click at [672, 169] on select "Select [DEMOGRAPHIC_DATA] [DEMOGRAPHIC_DATA] Other Prefer Not To Say" at bounding box center [570, 170] width 230 height 20
select select "[DEMOGRAPHIC_DATA]"
click at [455, 160] on select "Select [DEMOGRAPHIC_DATA] [DEMOGRAPHIC_DATA] Other Prefer Not To Say" at bounding box center [570, 170] width 230 height 20
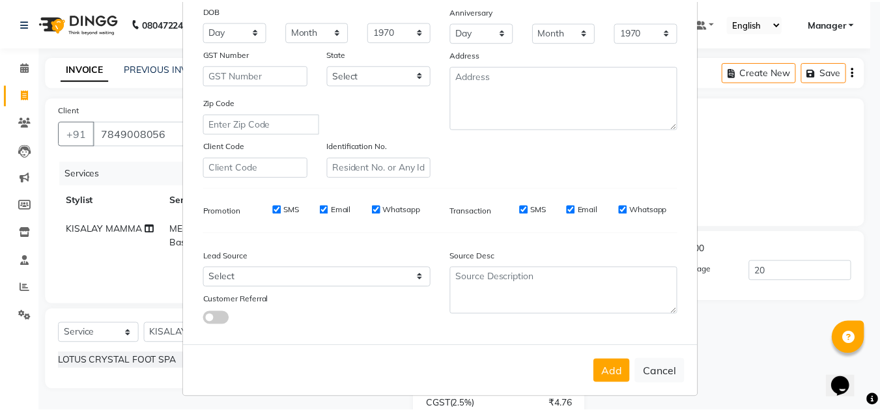
scroll to position [189, 0]
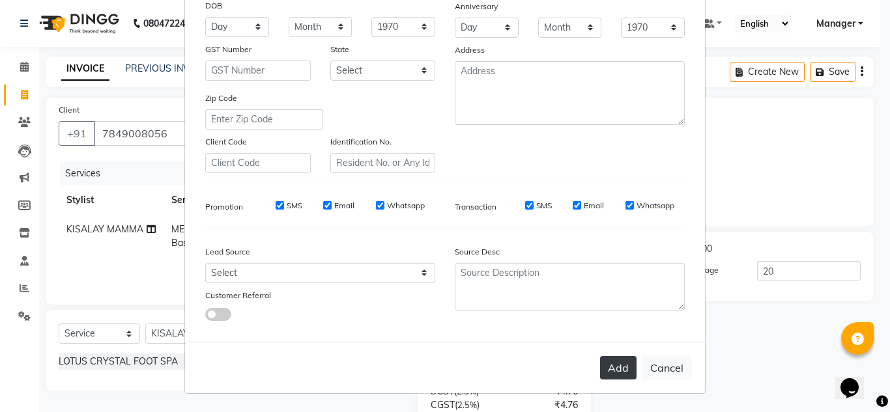
click at [608, 367] on button "Add" at bounding box center [618, 367] width 36 height 23
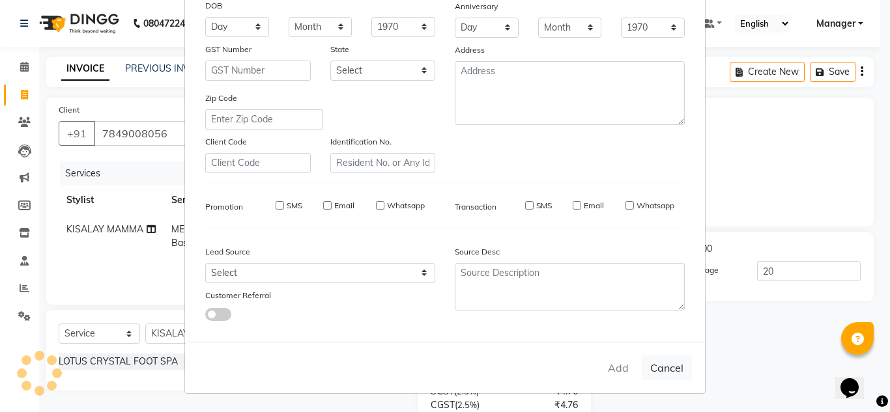
type input "0"
select select
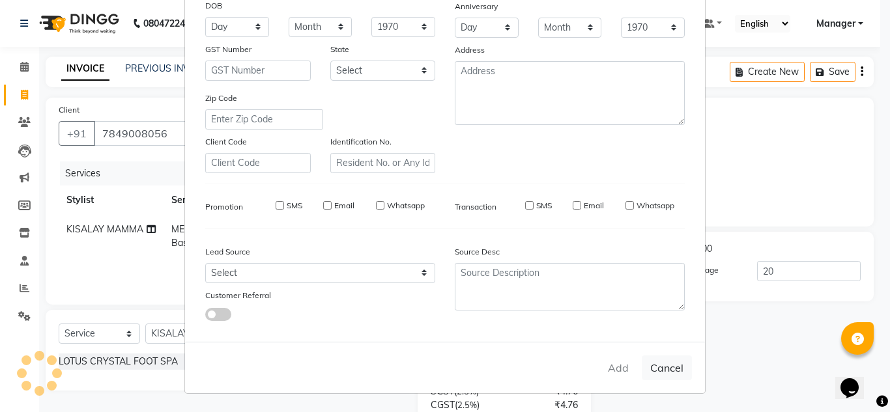
select select
checkbox input "false"
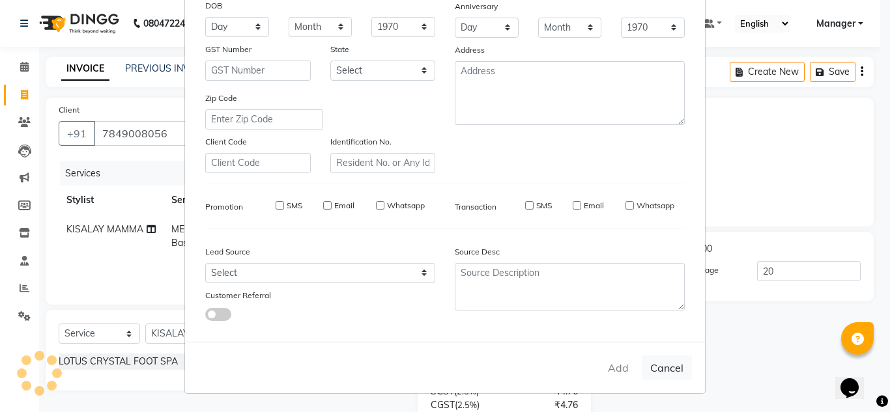
checkbox input "false"
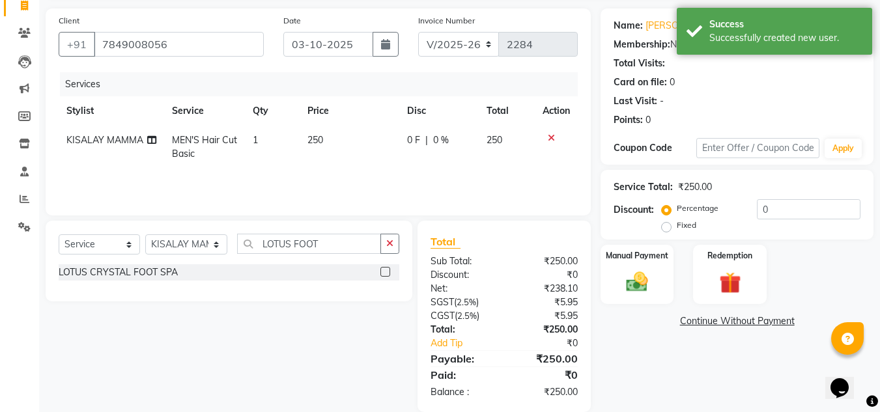
scroll to position [109, 0]
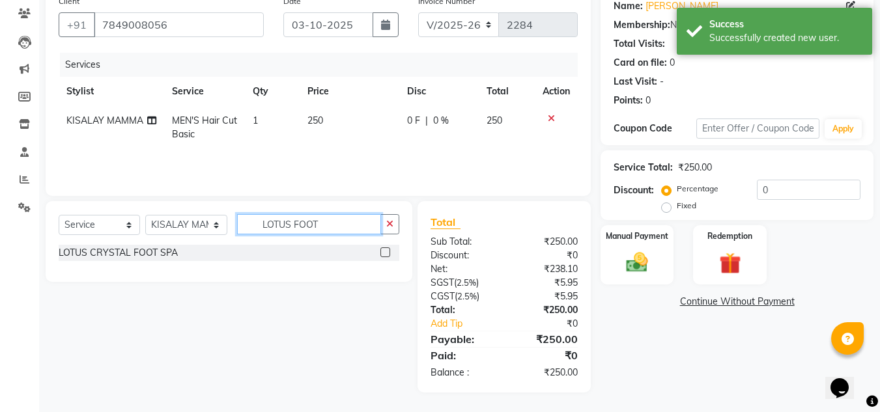
click at [346, 225] on input "LOTUS FOOT" at bounding box center [309, 224] width 144 height 20
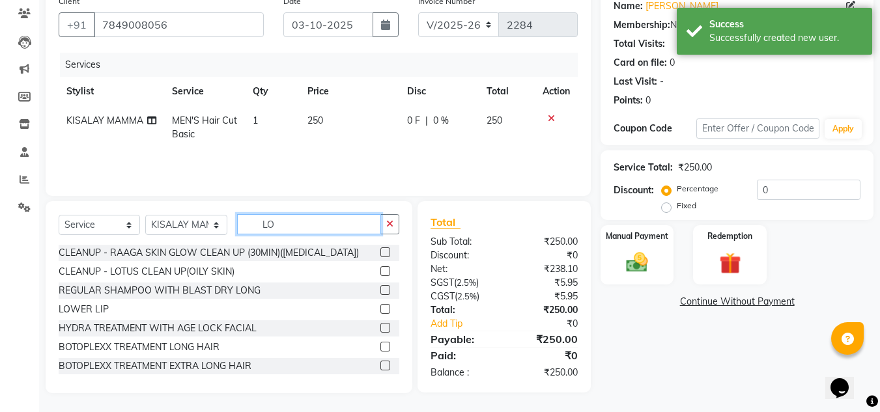
type input "L"
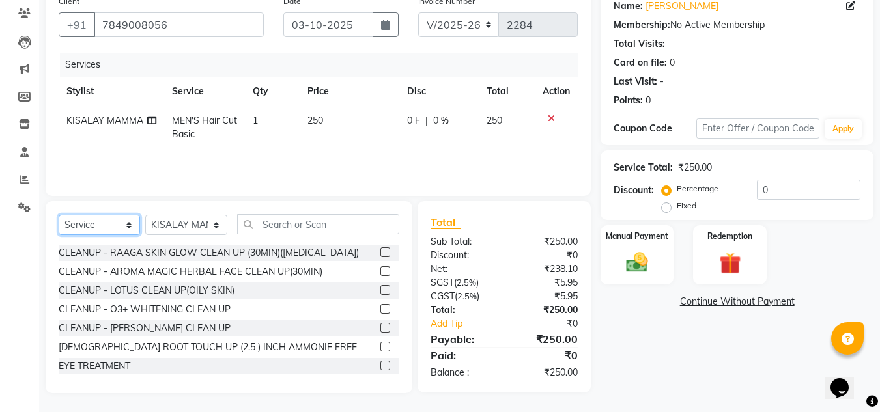
click at [130, 225] on select "Select Service Product Membership Package Voucher Prepaid Gift Card" at bounding box center [99, 225] width 81 height 20
click at [59, 215] on select "Select Service Product Membership Package Voucher Prepaid Gift Card" at bounding box center [99, 225] width 81 height 20
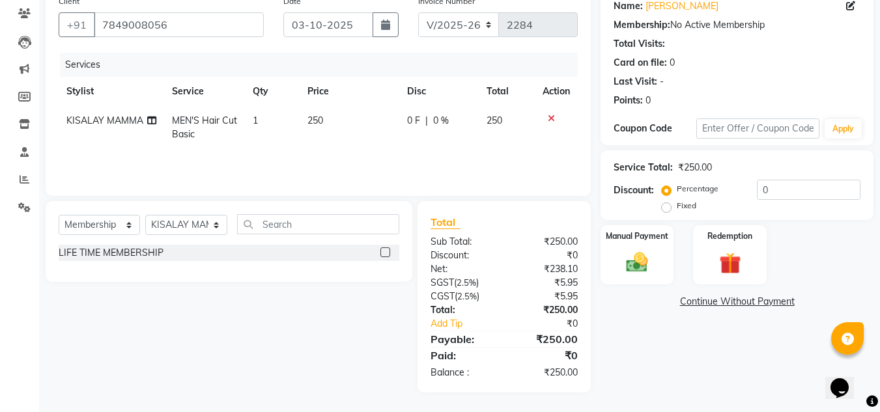
click at [385, 252] on label at bounding box center [385, 253] width 10 height 10
click at [385, 252] on input "checkbox" at bounding box center [384, 253] width 8 height 8
select select "select"
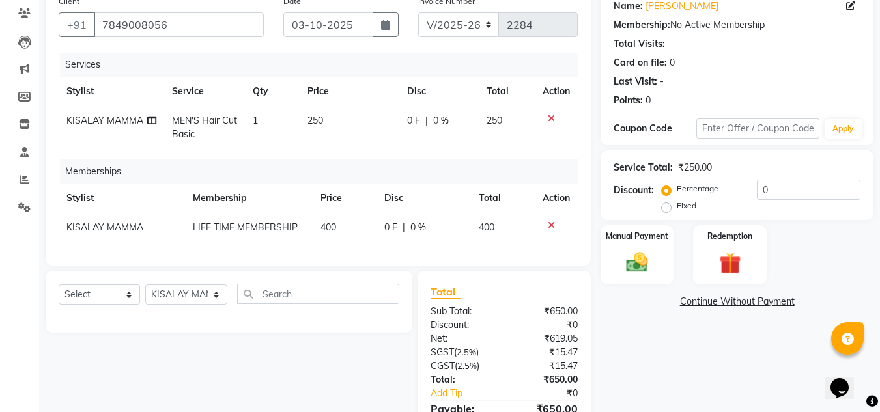
click at [386, 226] on span "0 F" at bounding box center [390, 228] width 13 height 14
select select "88660"
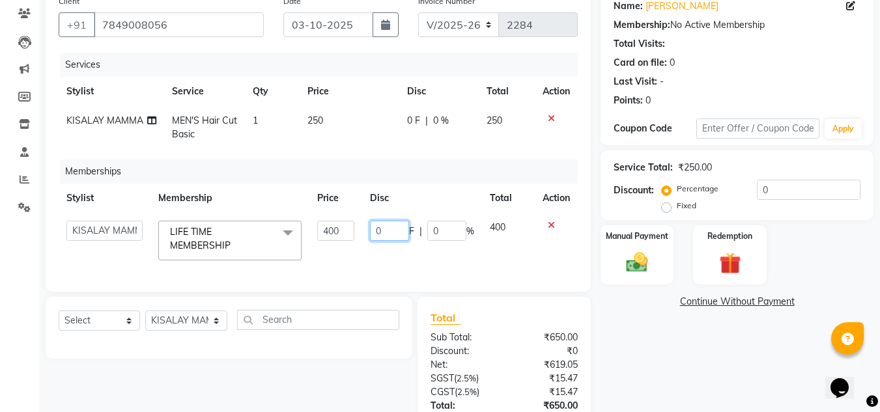
click at [390, 227] on input "0" at bounding box center [389, 231] width 39 height 20
type input "400"
click at [707, 347] on div "Name: [PERSON_NAME] Membership: No Active Membership Total Visits: Card on file…" at bounding box center [742, 239] width 283 height 500
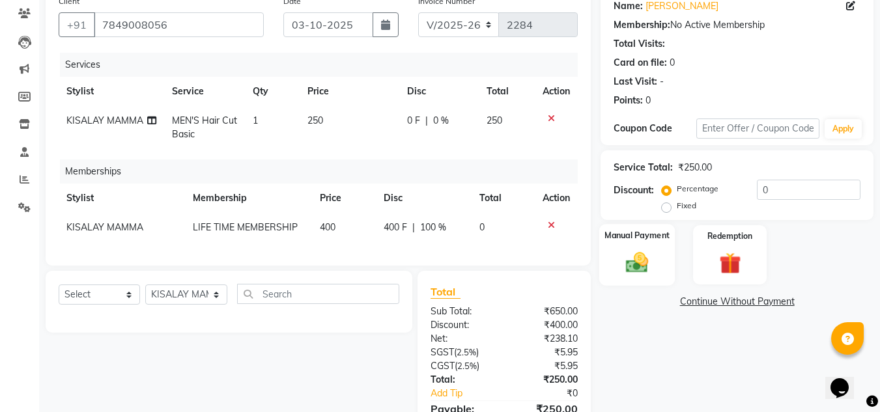
click at [639, 267] on img at bounding box center [637, 262] width 36 height 26
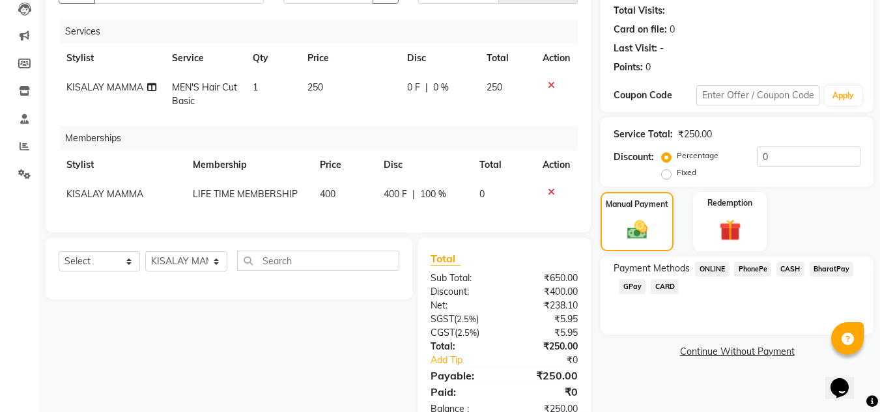
scroll to position [174, 0]
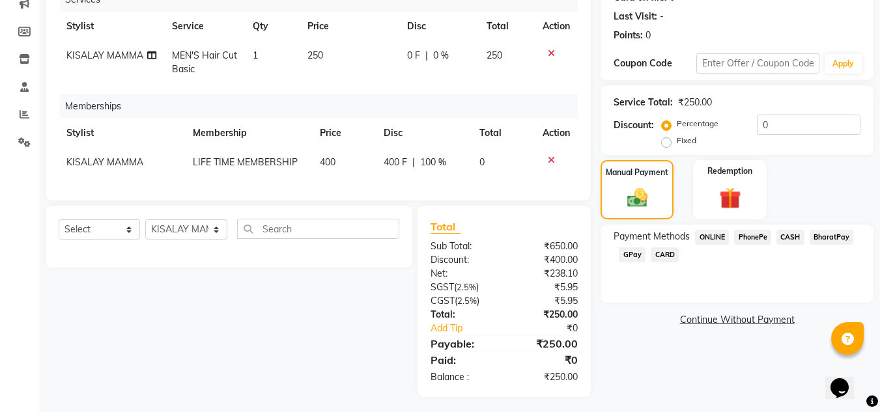
click at [759, 240] on span "PhonePe" at bounding box center [752, 237] width 37 height 15
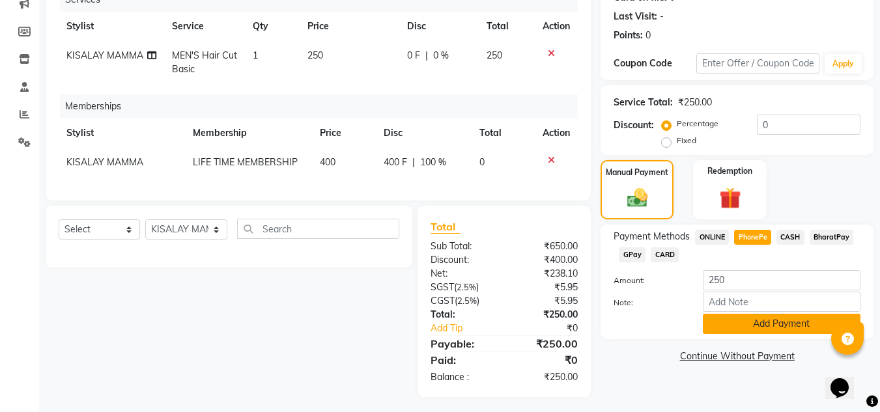
click at [780, 326] on button "Add Payment" at bounding box center [782, 324] width 158 height 20
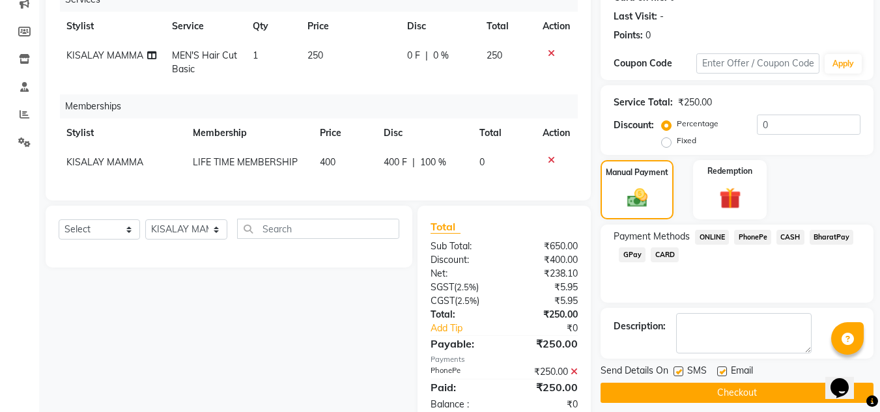
click at [751, 392] on button "Checkout" at bounding box center [737, 393] width 273 height 20
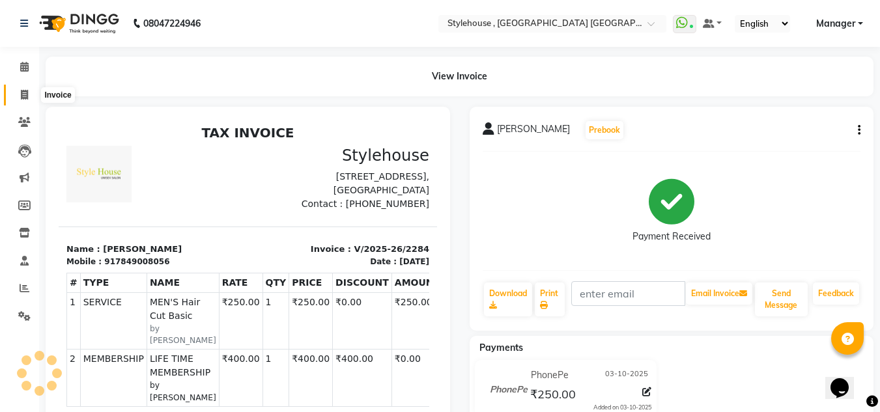
click at [26, 94] on icon at bounding box center [24, 95] width 7 height 10
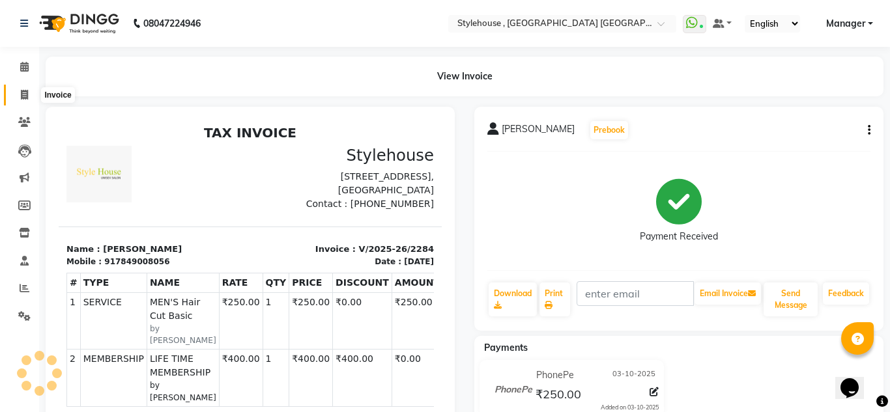
select select "service"
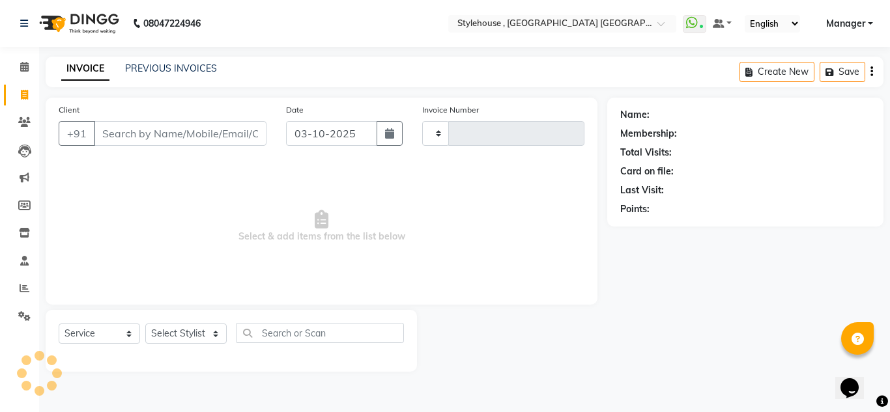
type input "2285"
select select "7793"
click at [216, 337] on select "Select Stylist [PERSON_NAME] [PERSON_NAME] [PERSON_NAME] MAMMA Manager [PERSON_…" at bounding box center [186, 334] width 83 height 20
select select "82475"
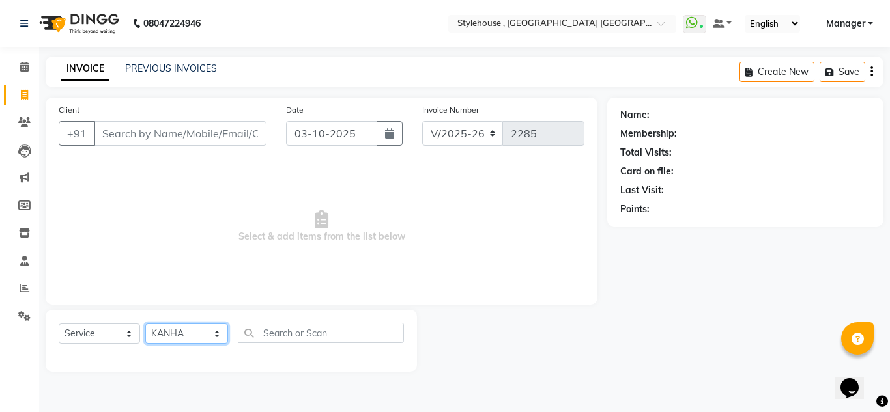
click at [145, 324] on select "Select Stylist [PERSON_NAME] [PERSON_NAME] [PERSON_NAME] MAMMA Manager [PERSON_…" at bounding box center [186, 334] width 83 height 20
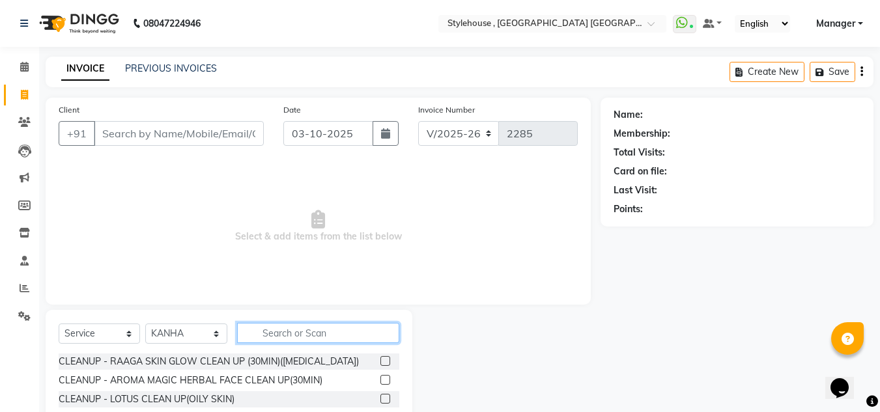
click at [317, 335] on input "text" at bounding box center [318, 333] width 162 height 20
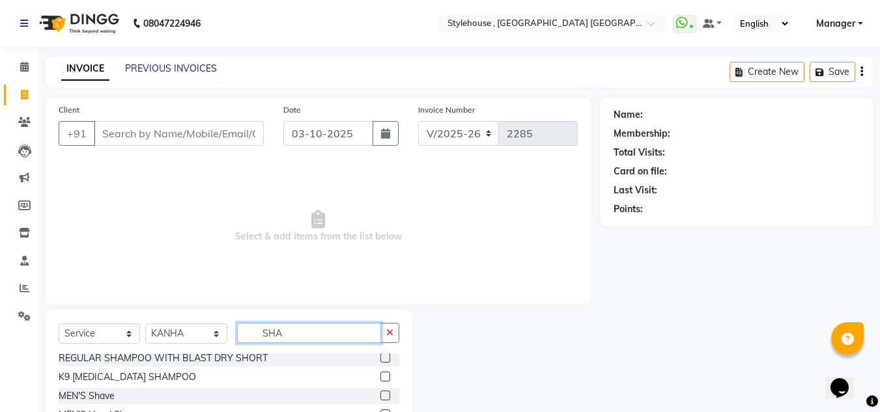
scroll to position [59, 0]
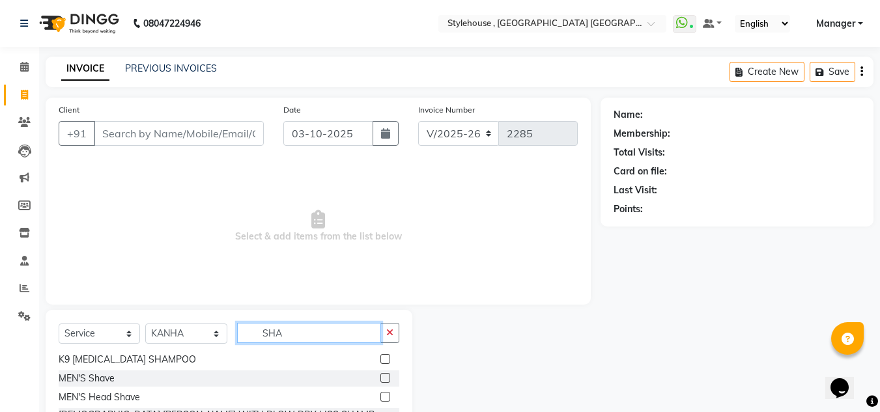
type input "SHA"
click at [380, 377] on label at bounding box center [385, 378] width 10 height 10
click at [380, 377] on input "checkbox" at bounding box center [384, 379] width 8 height 8
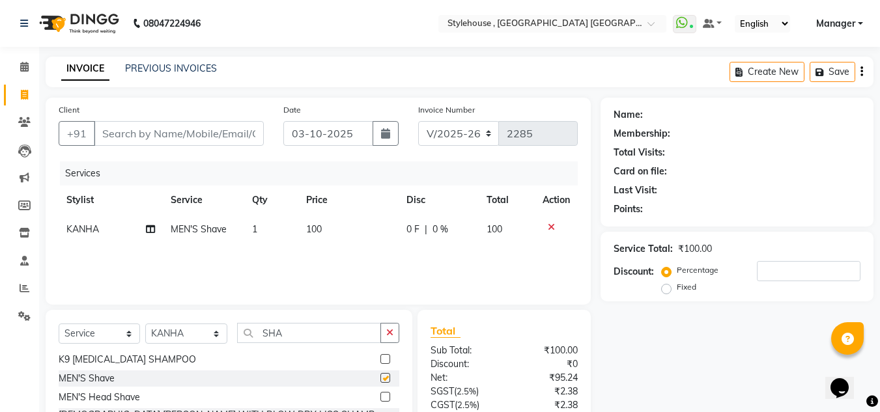
checkbox input "false"
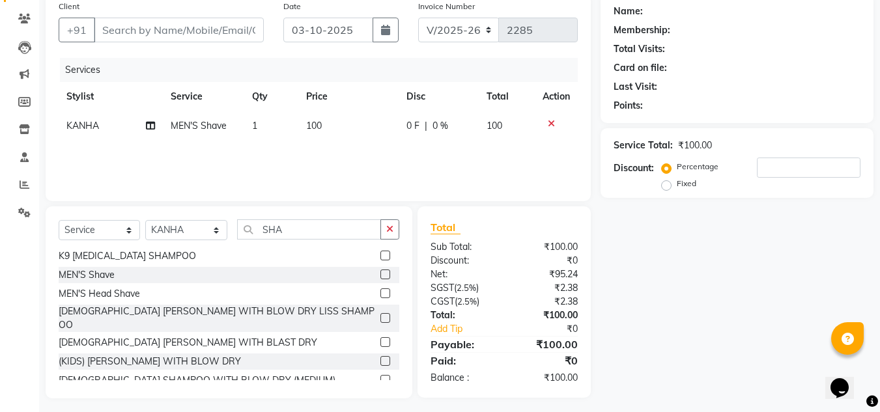
scroll to position [109, 0]
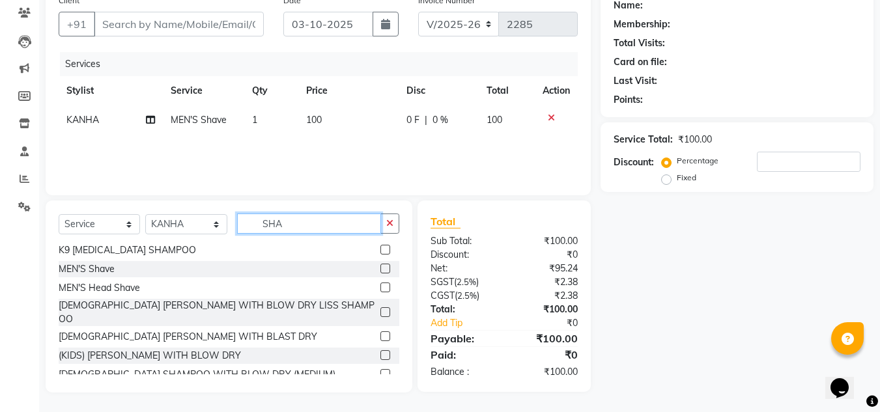
click at [298, 225] on input "SHA" at bounding box center [309, 224] width 144 height 20
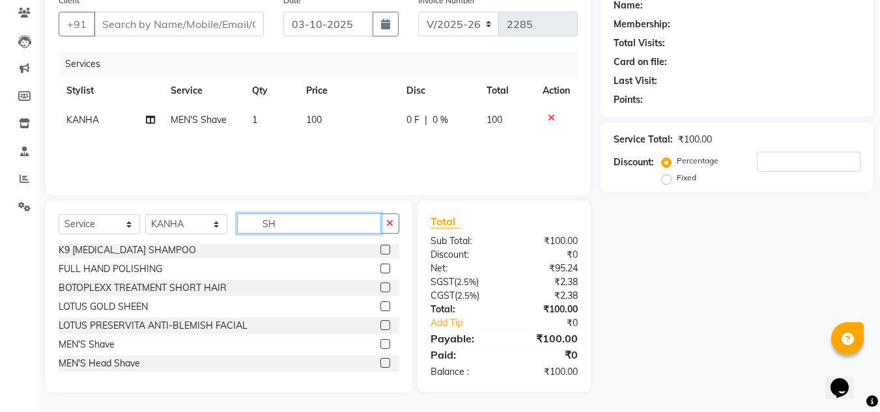
type input "S"
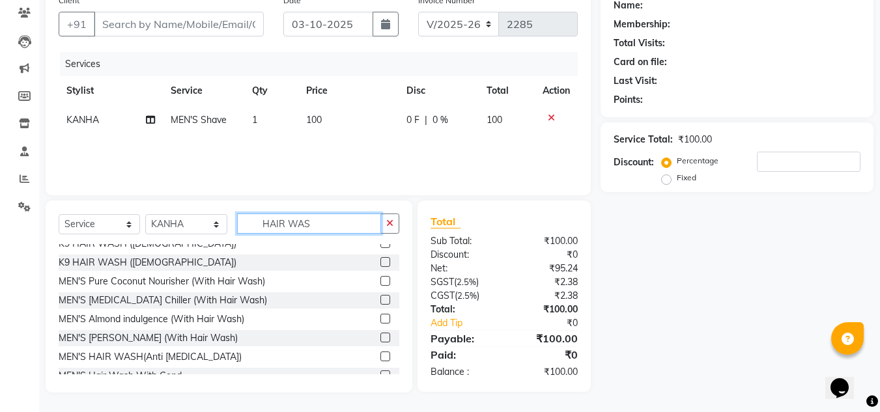
scroll to position [115, 0]
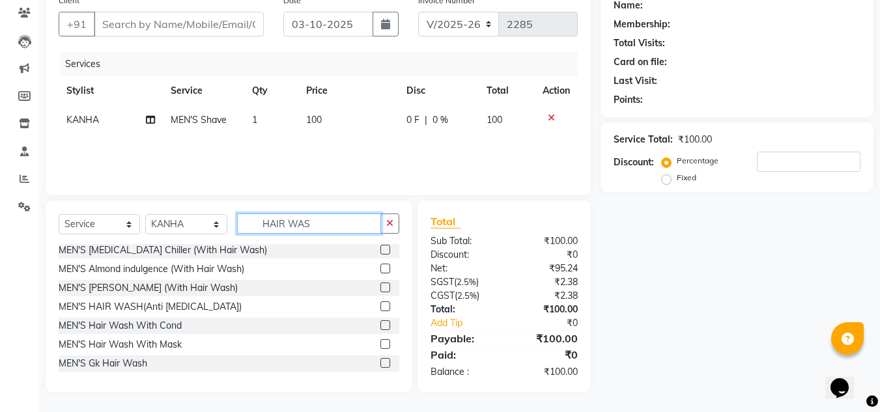
type input "HAIR WAS"
click at [380, 326] on label at bounding box center [385, 326] width 10 height 10
click at [380, 326] on input "checkbox" at bounding box center [384, 326] width 8 height 8
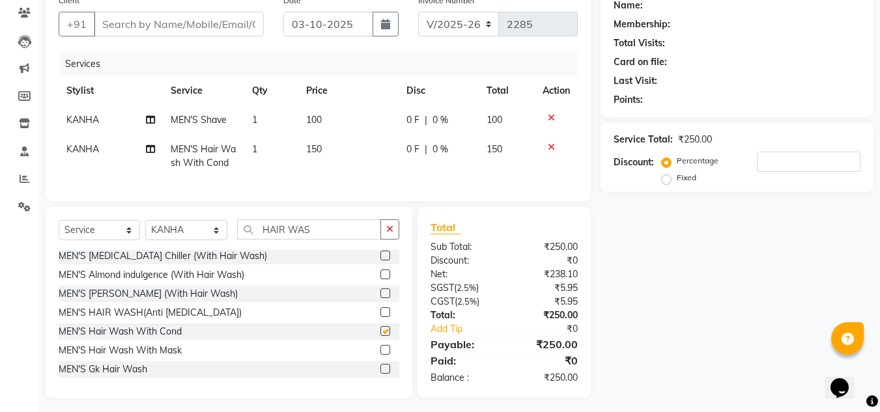
checkbox input "false"
click at [380, 355] on label at bounding box center [385, 350] width 10 height 10
click at [380, 355] on input "checkbox" at bounding box center [384, 351] width 8 height 8
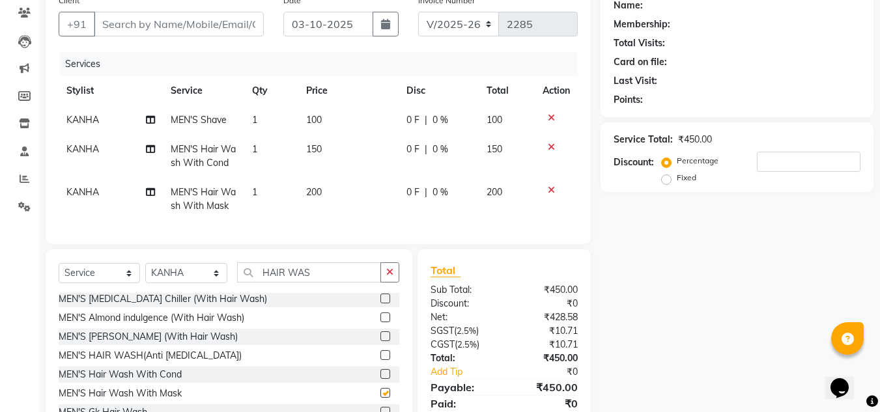
checkbox input "false"
click at [190, 28] on input "Client" at bounding box center [179, 24] width 170 height 25
type input "7"
type input "0"
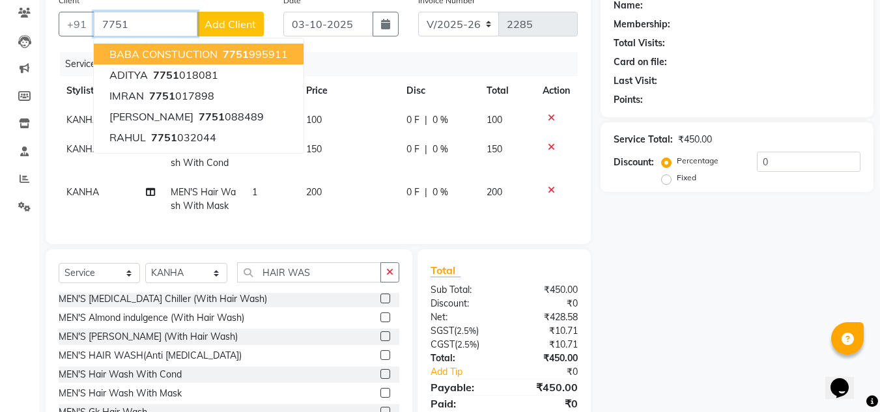
click at [274, 55] on ngb-highlight "7751 995911" at bounding box center [254, 54] width 68 height 13
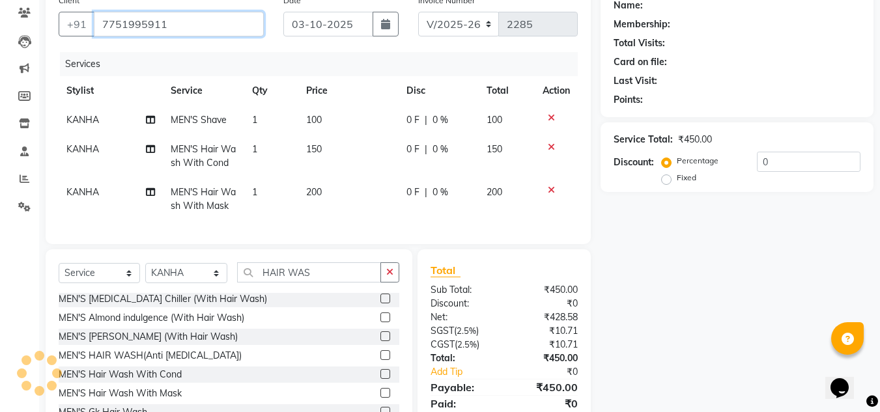
type input "7751995911"
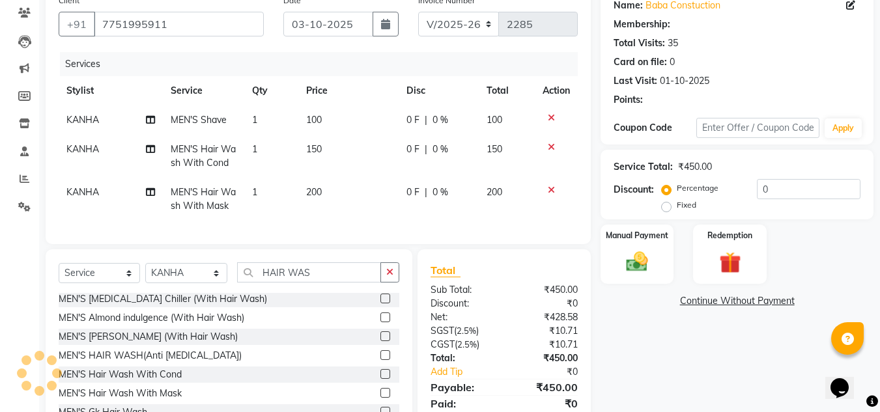
select select "1: Object"
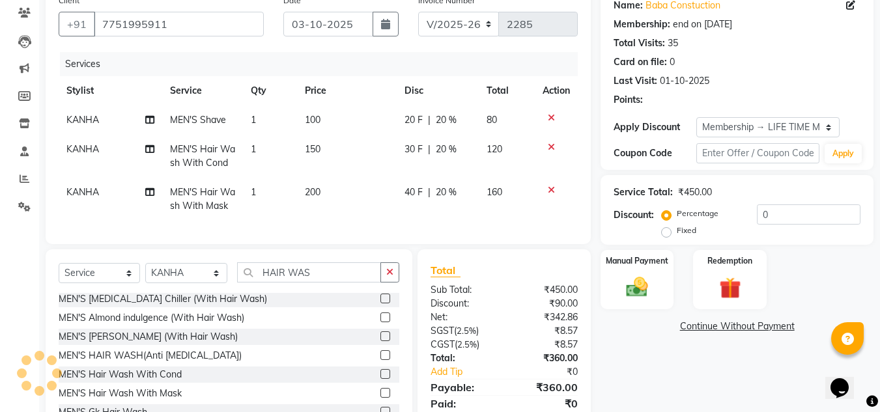
type input "20"
click at [551, 190] on icon at bounding box center [551, 190] width 7 height 9
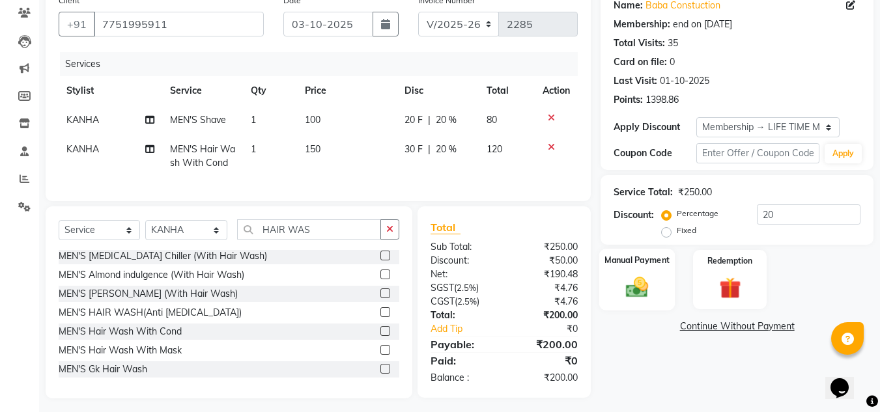
click at [638, 292] on img at bounding box center [637, 287] width 36 height 26
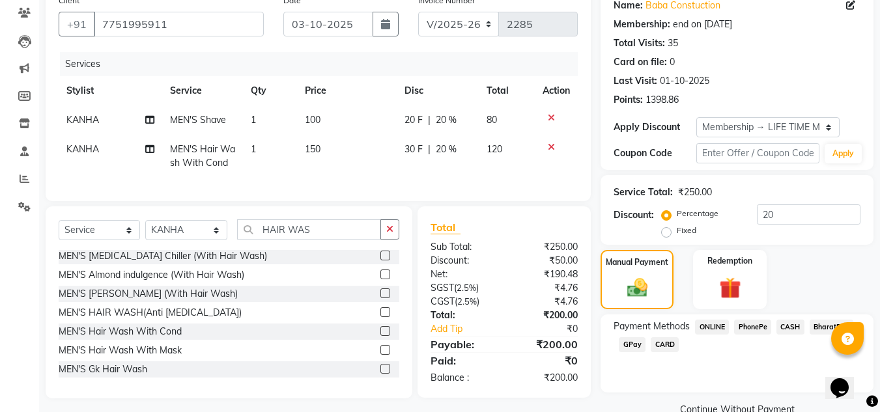
click at [788, 328] on span "CASH" at bounding box center [791, 327] width 28 height 15
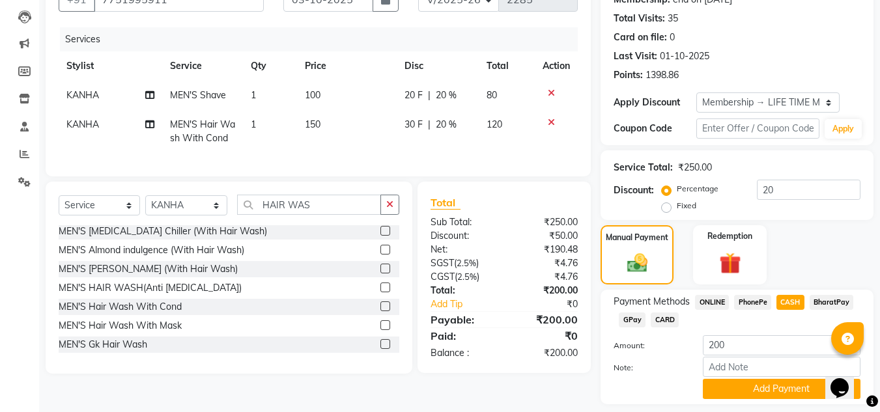
scroll to position [173, 0]
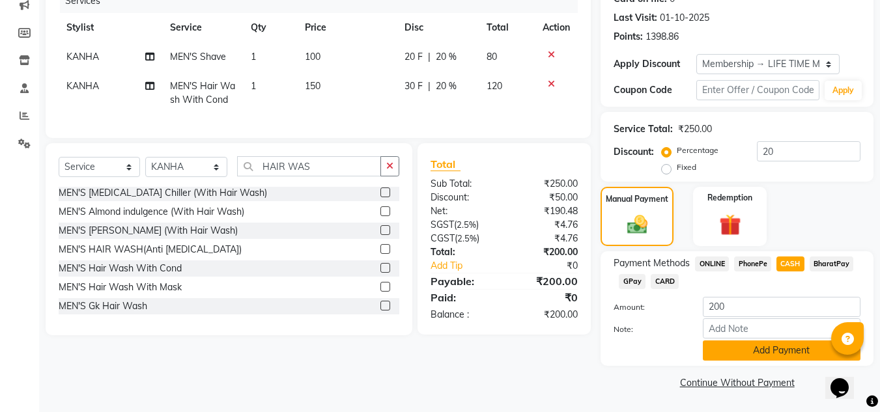
click at [806, 346] on button "Add Payment" at bounding box center [782, 351] width 158 height 20
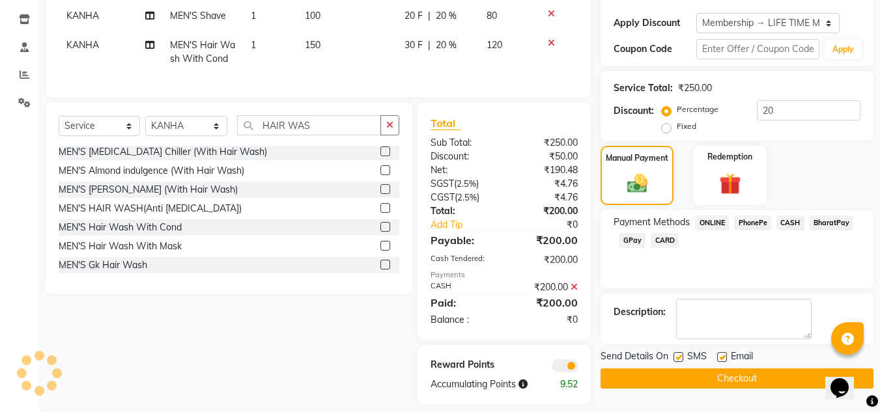
scroll to position [235, 0]
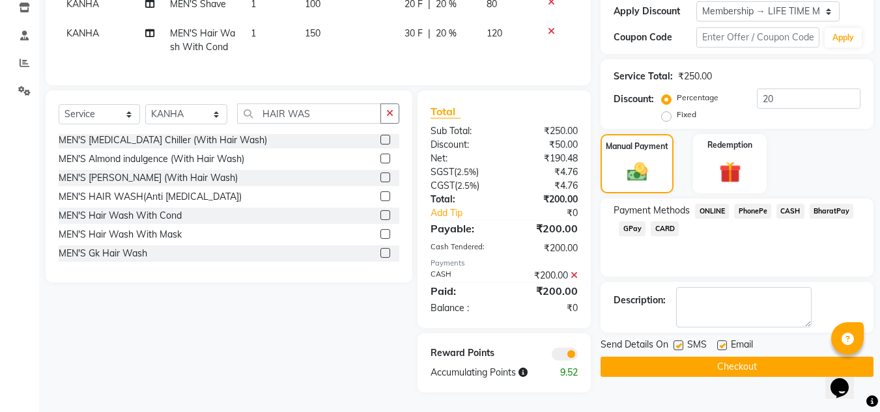
click at [750, 357] on button "Checkout" at bounding box center [737, 367] width 273 height 20
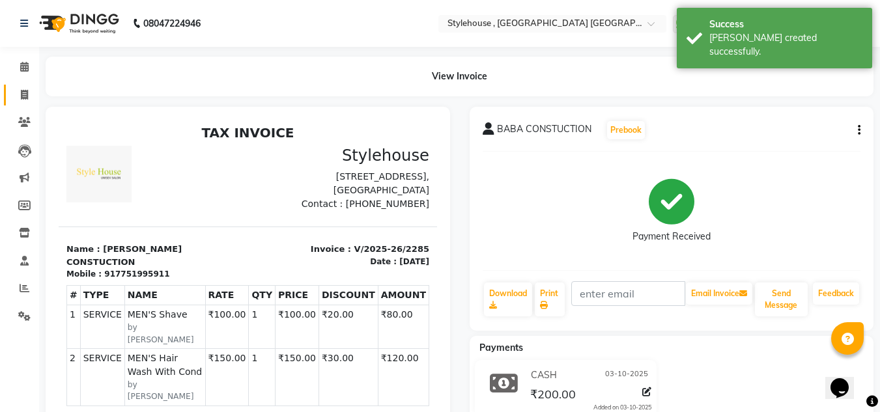
click at [21, 93] on icon at bounding box center [24, 95] width 7 height 10
select select "service"
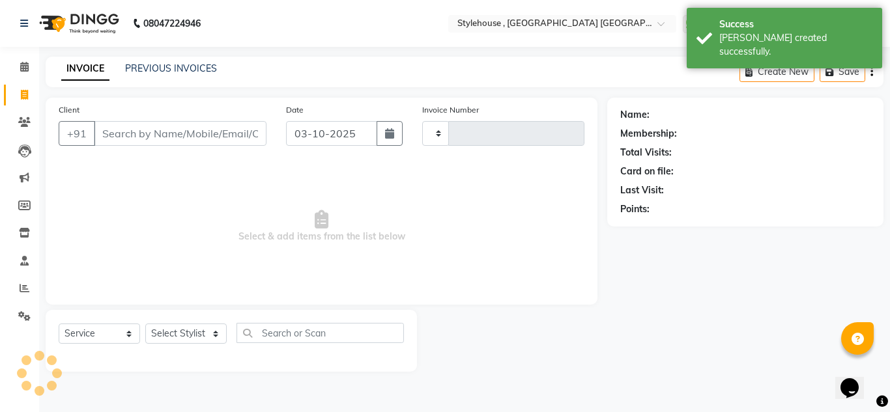
type input "2286"
select select "7793"
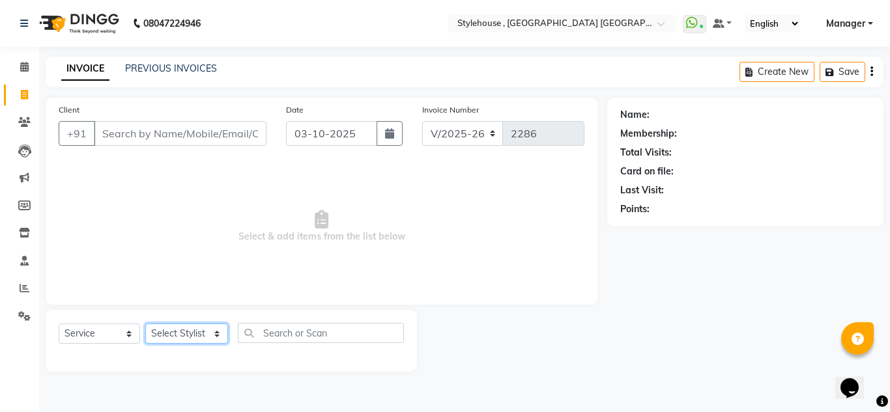
click at [214, 332] on select "Select Stylist [PERSON_NAME] [PERSON_NAME] [PERSON_NAME] MAMMA Manager [PERSON_…" at bounding box center [186, 334] width 83 height 20
select select "69893"
click at [145, 324] on select "Select Stylist [PERSON_NAME] [PERSON_NAME] [PERSON_NAME] MAMMA Manager [PERSON_…" at bounding box center [186, 334] width 83 height 20
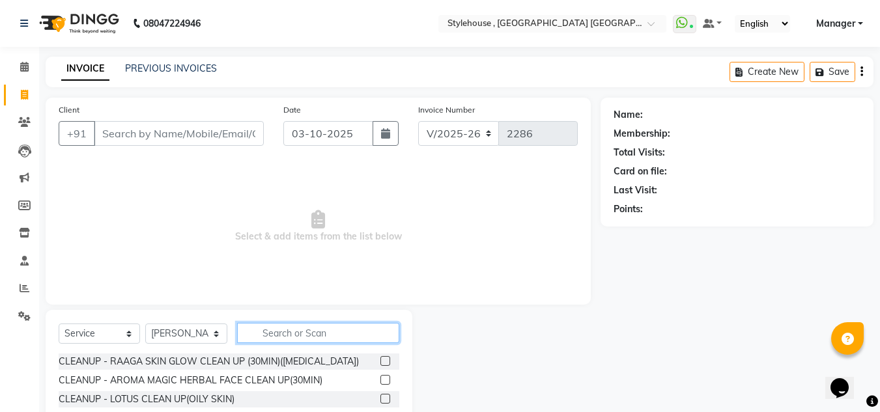
click at [284, 330] on input "text" at bounding box center [318, 333] width 162 height 20
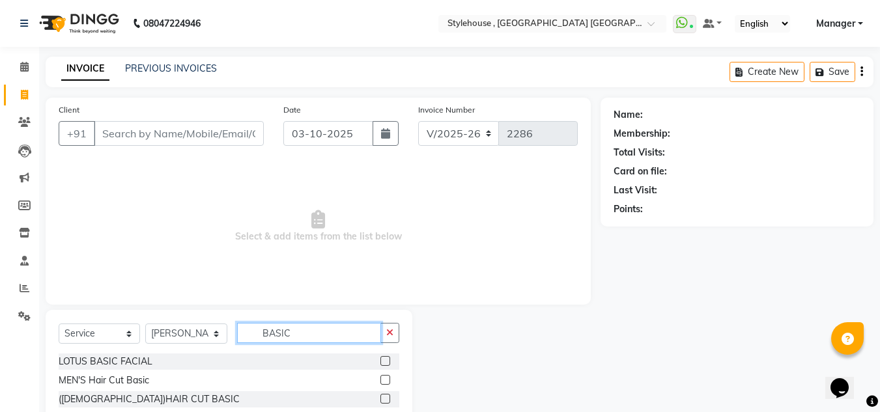
type input "BASIC"
click at [384, 380] on label at bounding box center [385, 380] width 10 height 10
click at [384, 380] on input "checkbox" at bounding box center [384, 381] width 8 height 8
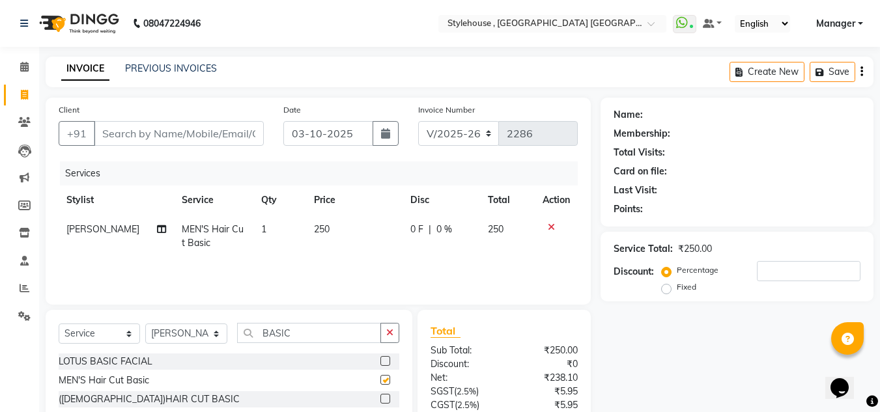
checkbox input "false"
click at [208, 139] on input "Client" at bounding box center [179, 133] width 170 height 25
type input "9"
type input "0"
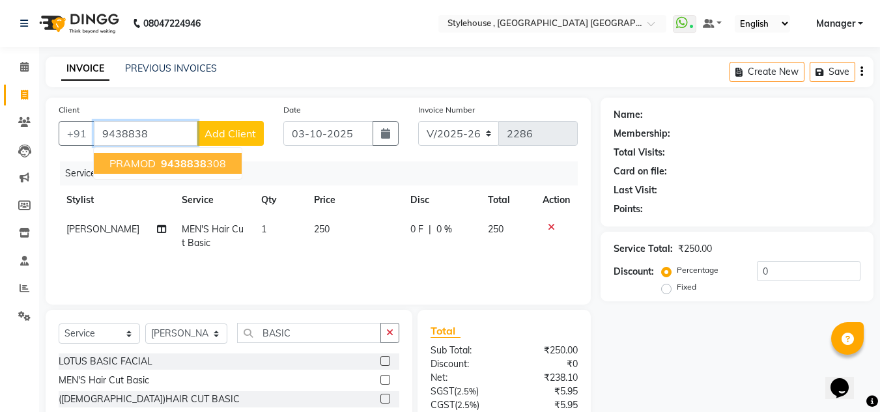
click at [217, 162] on ngb-highlight "9438838 308" at bounding box center [192, 163] width 68 height 13
type input "9438838308"
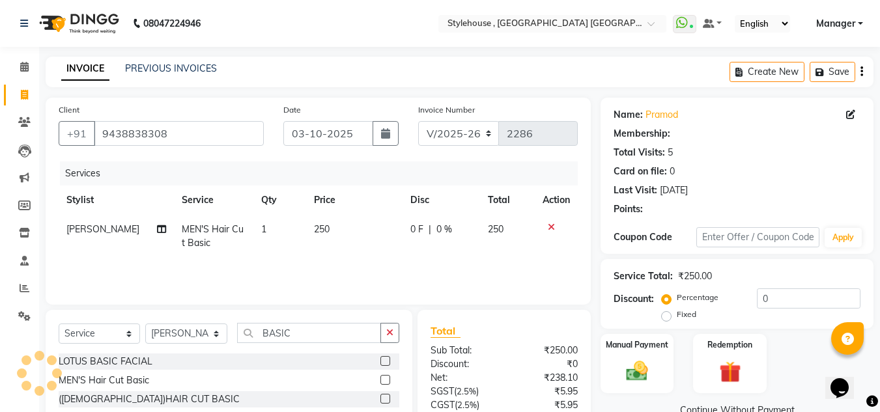
select select "1: Object"
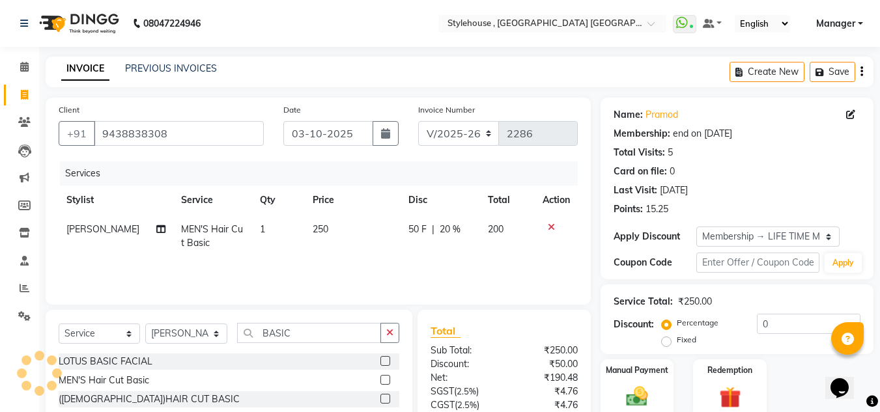
type input "20"
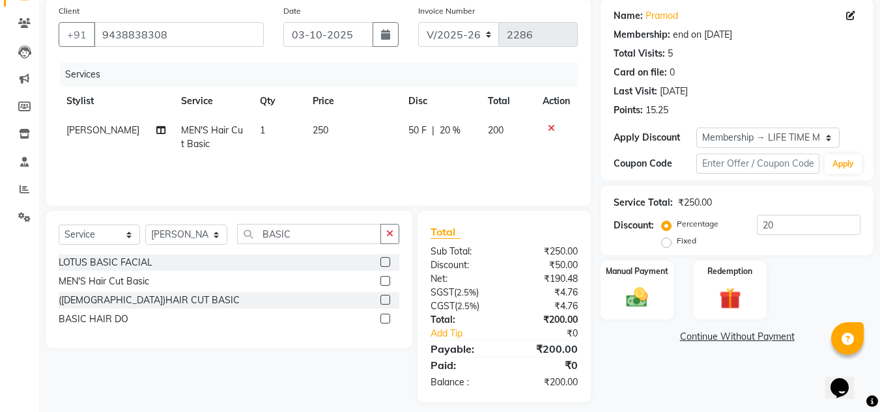
scroll to position [109, 0]
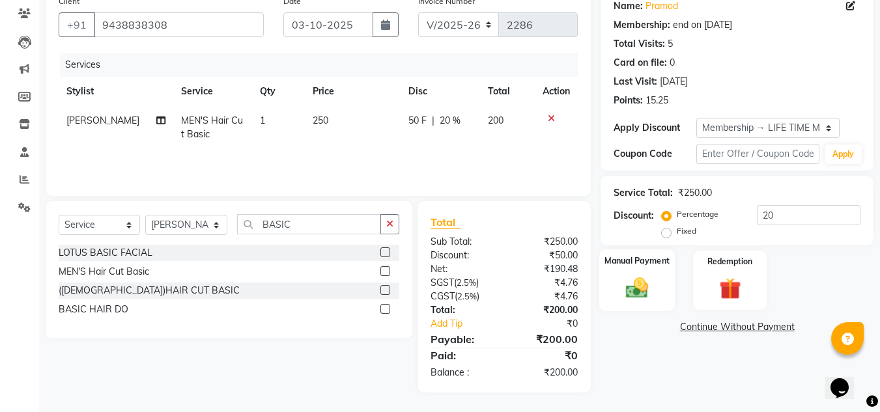
click at [639, 286] on img at bounding box center [637, 288] width 36 height 26
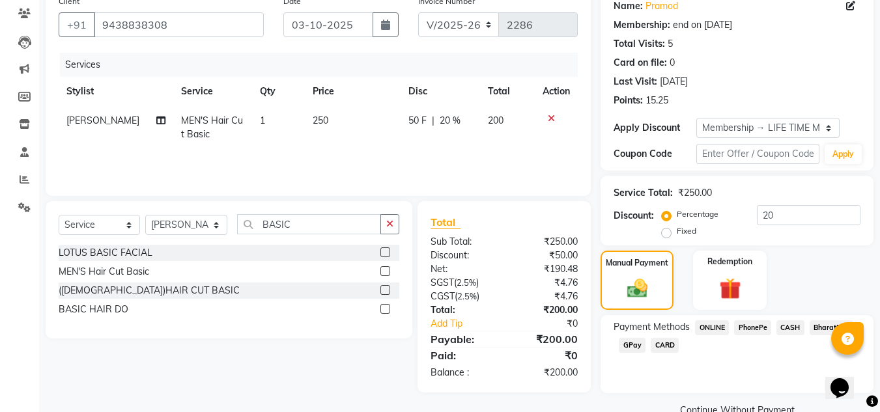
click at [758, 330] on span "PhonePe" at bounding box center [752, 328] width 37 height 15
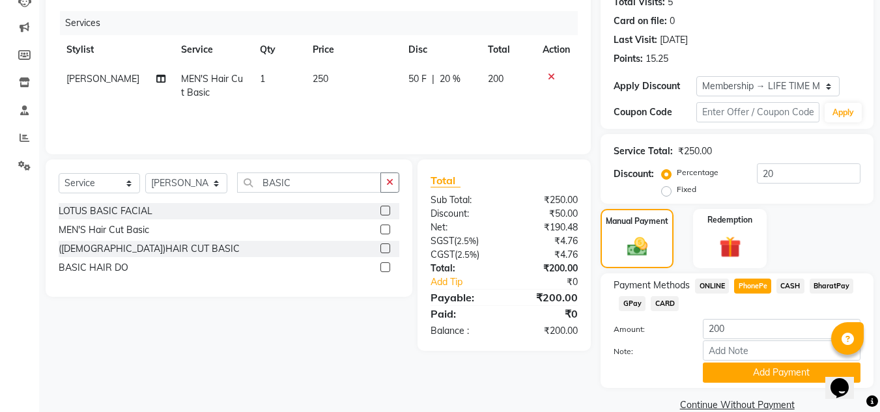
scroll to position [173, 0]
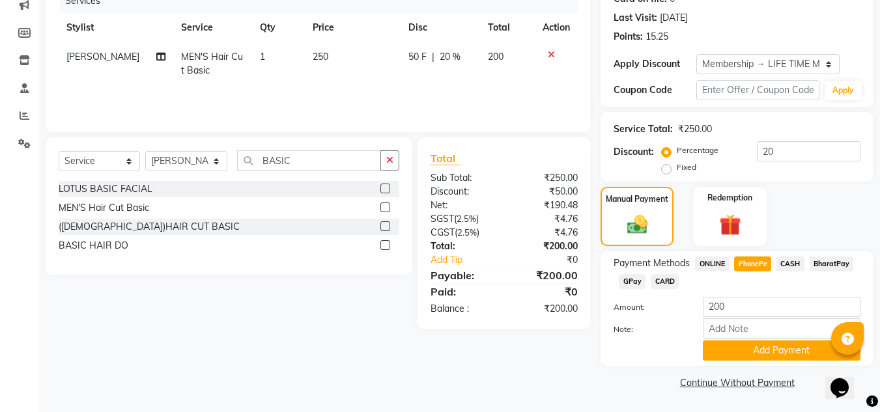
click at [777, 359] on button "Add Payment" at bounding box center [782, 351] width 158 height 20
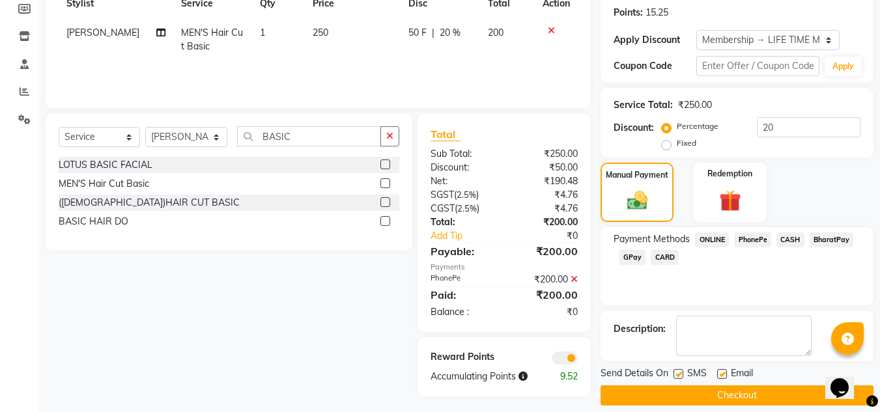
scroll to position [210, 0]
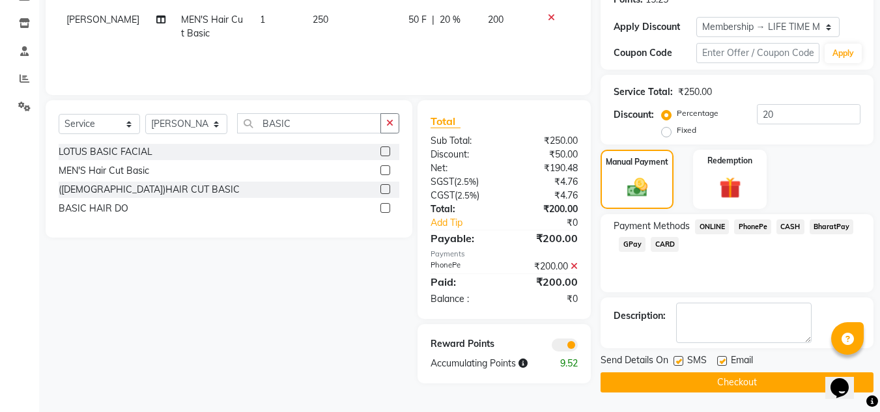
click at [742, 380] on button "Checkout" at bounding box center [737, 383] width 273 height 20
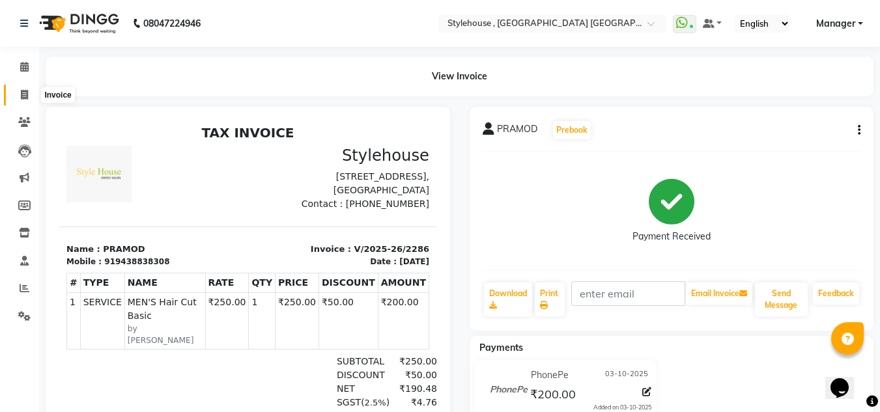
click at [21, 96] on icon at bounding box center [24, 95] width 7 height 10
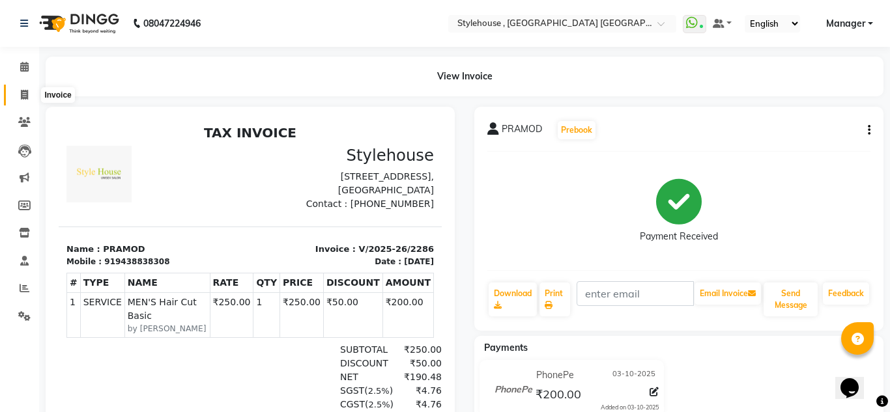
select select "service"
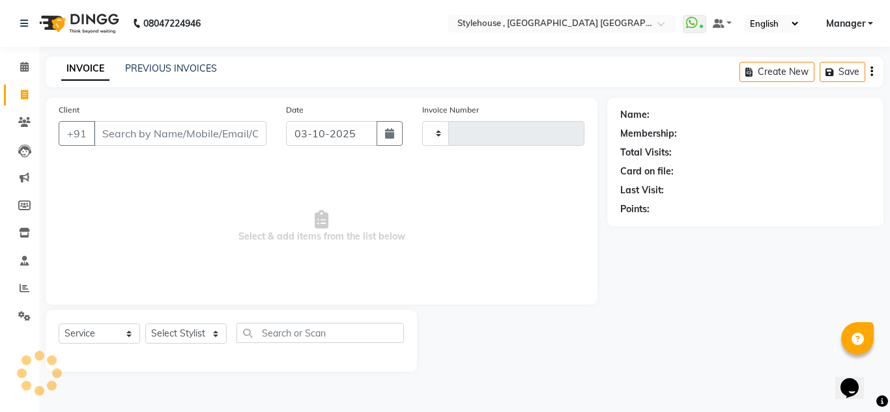
type input "2287"
select select "7793"
click at [212, 332] on select "Select Stylist [PERSON_NAME] [PERSON_NAME] [PERSON_NAME] MAMMA Manager [PERSON_…" at bounding box center [186, 334] width 83 height 20
select select "69893"
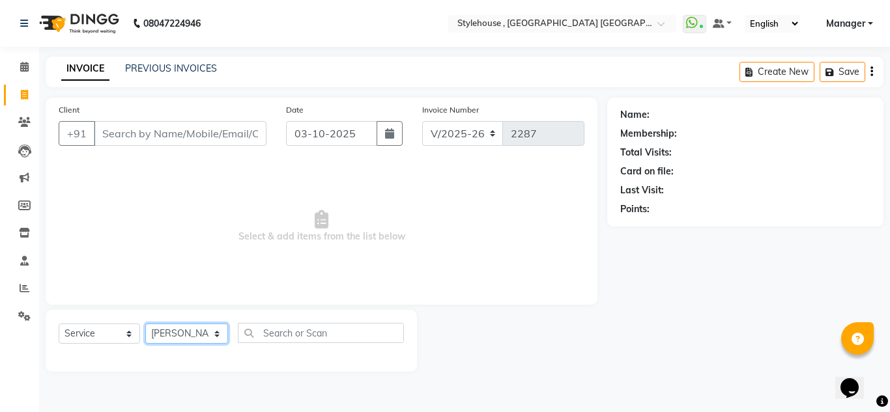
click at [145, 324] on select "Select Stylist [PERSON_NAME] [PERSON_NAME] [PERSON_NAME] MAMMA Manager [PERSON_…" at bounding box center [186, 334] width 83 height 20
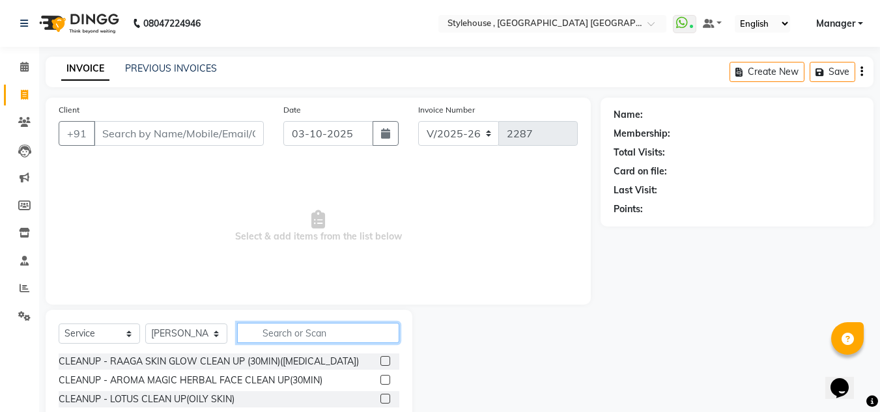
click at [292, 337] on input "text" at bounding box center [318, 333] width 162 height 20
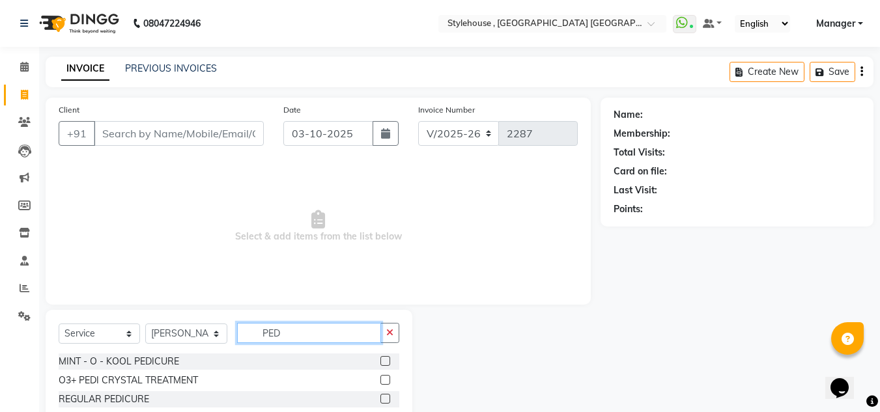
type input "PED"
click at [384, 381] on label at bounding box center [385, 380] width 10 height 10
click at [384, 381] on input "checkbox" at bounding box center [384, 381] width 8 height 8
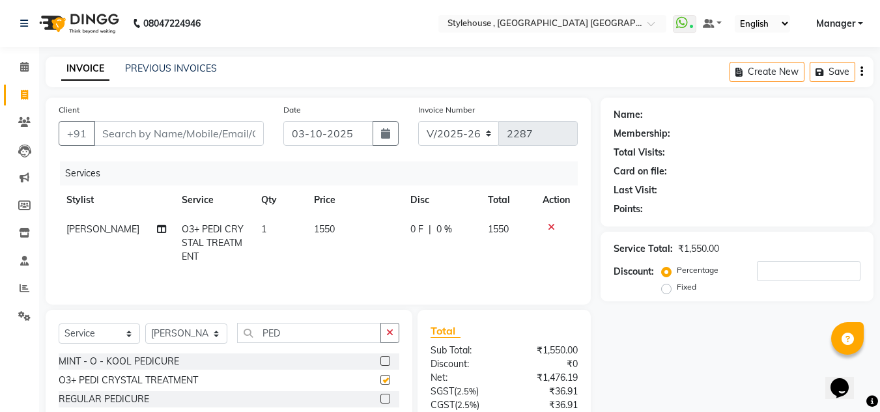
checkbox input "false"
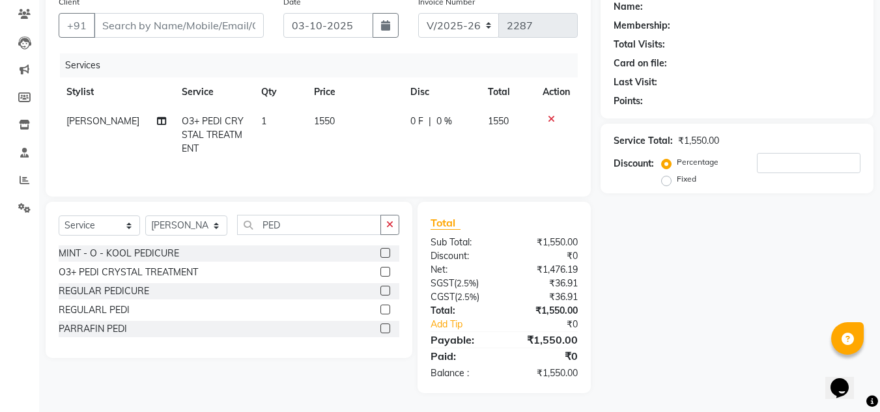
scroll to position [109, 0]
click at [788, 167] on input "number" at bounding box center [809, 162] width 104 height 20
type input "20"
click at [386, 292] on label at bounding box center [385, 290] width 10 height 10
click at [386, 292] on input "checkbox" at bounding box center [384, 291] width 8 height 8
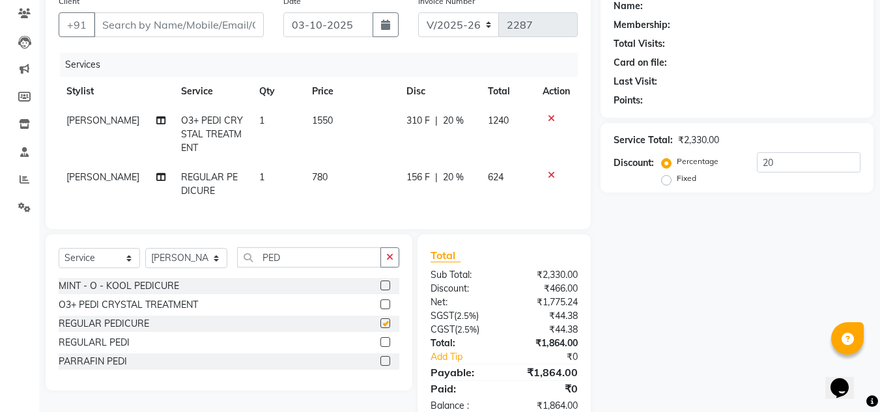
checkbox input "false"
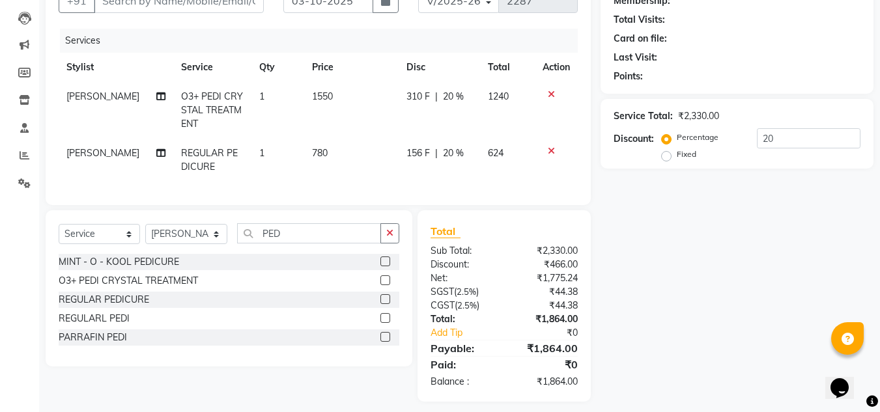
scroll to position [152, 0]
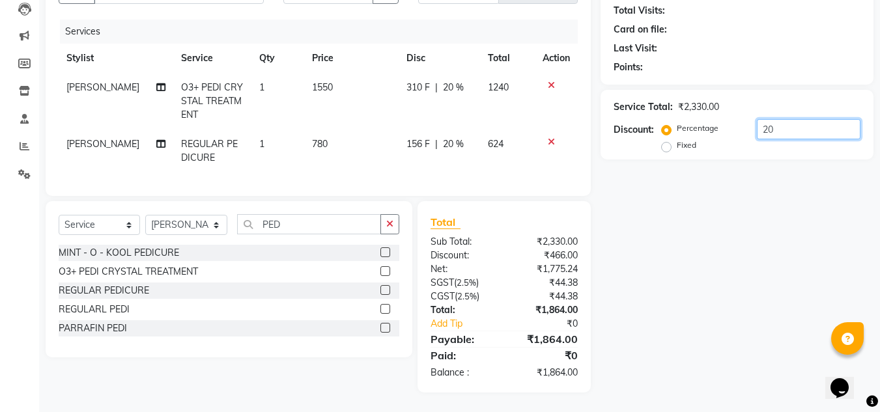
click at [789, 121] on input "20" at bounding box center [809, 129] width 104 height 20
click at [551, 137] on icon at bounding box center [551, 141] width 7 height 9
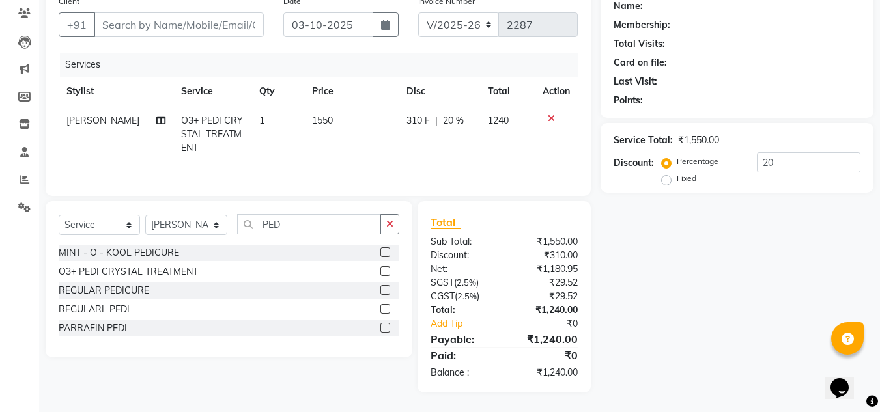
click at [552, 119] on icon at bounding box center [551, 118] width 7 height 9
